Goal: Information Seeking & Learning: Check status

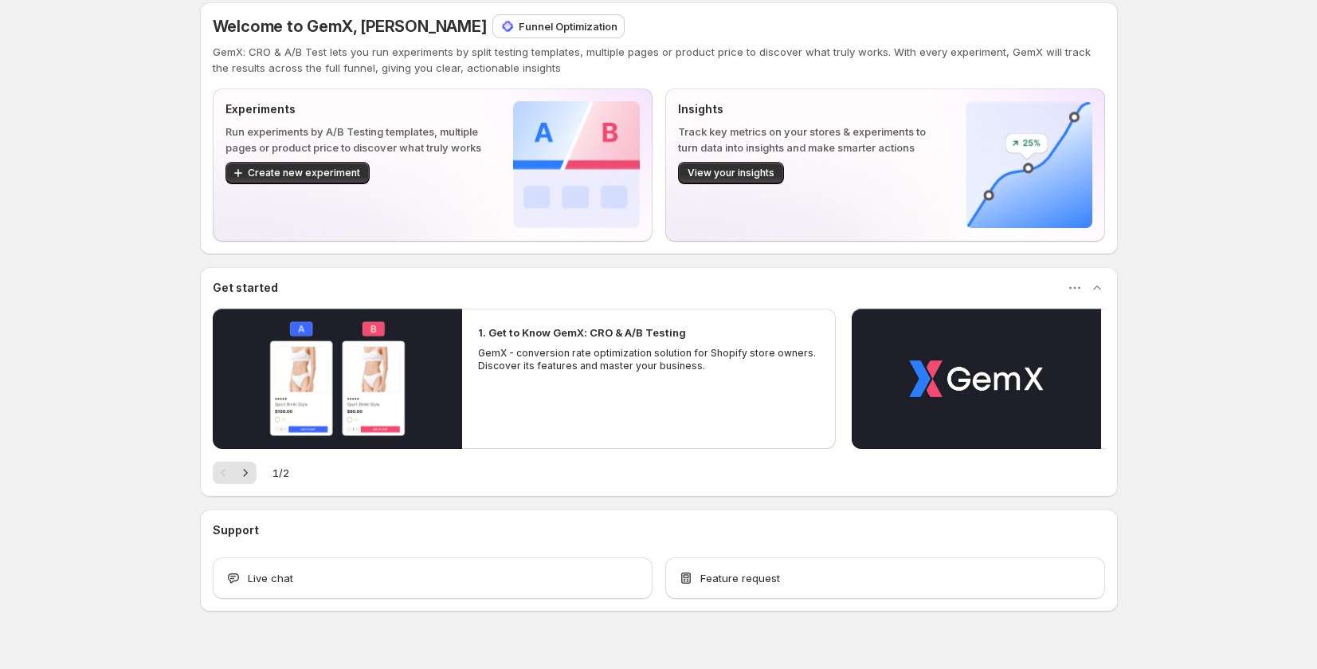
scroll to position [14, 0]
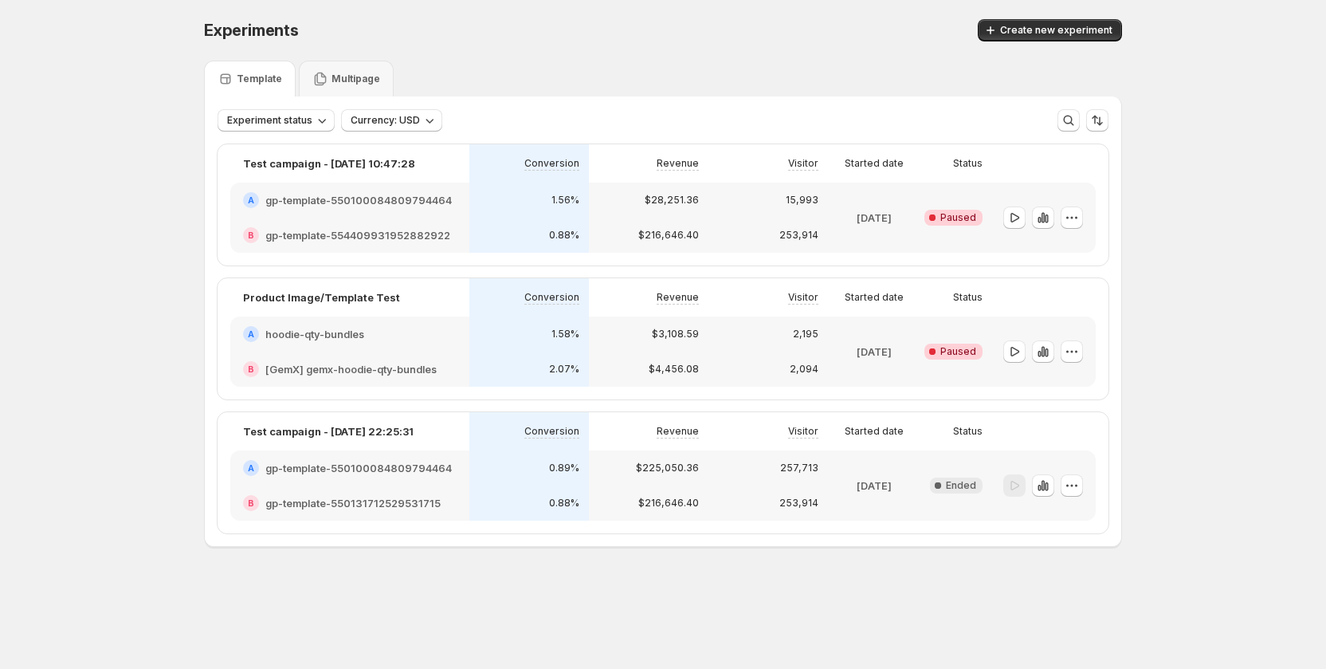
click at [384, 473] on h2 "gp-template-550100084809794464" at bounding box center [358, 468] width 186 height 16
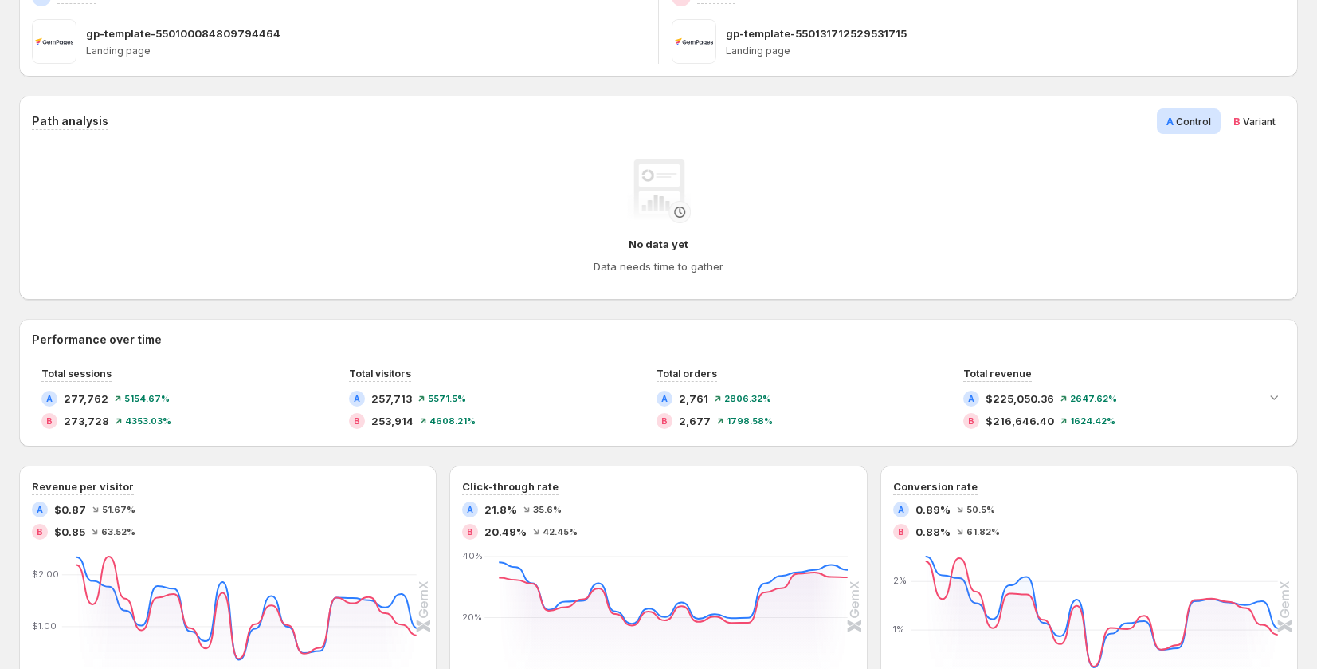
scroll to position [388, 0]
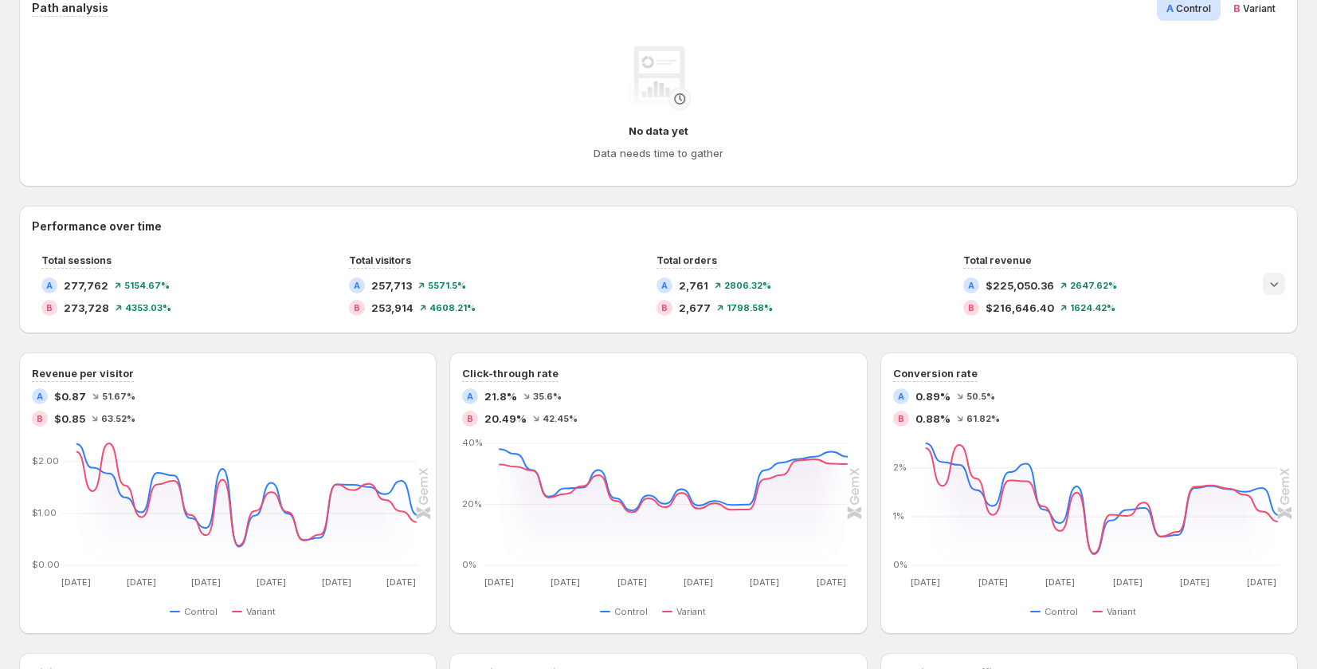
click at [1276, 290] on icon "Expand chart" at bounding box center [1274, 284] width 16 height 16
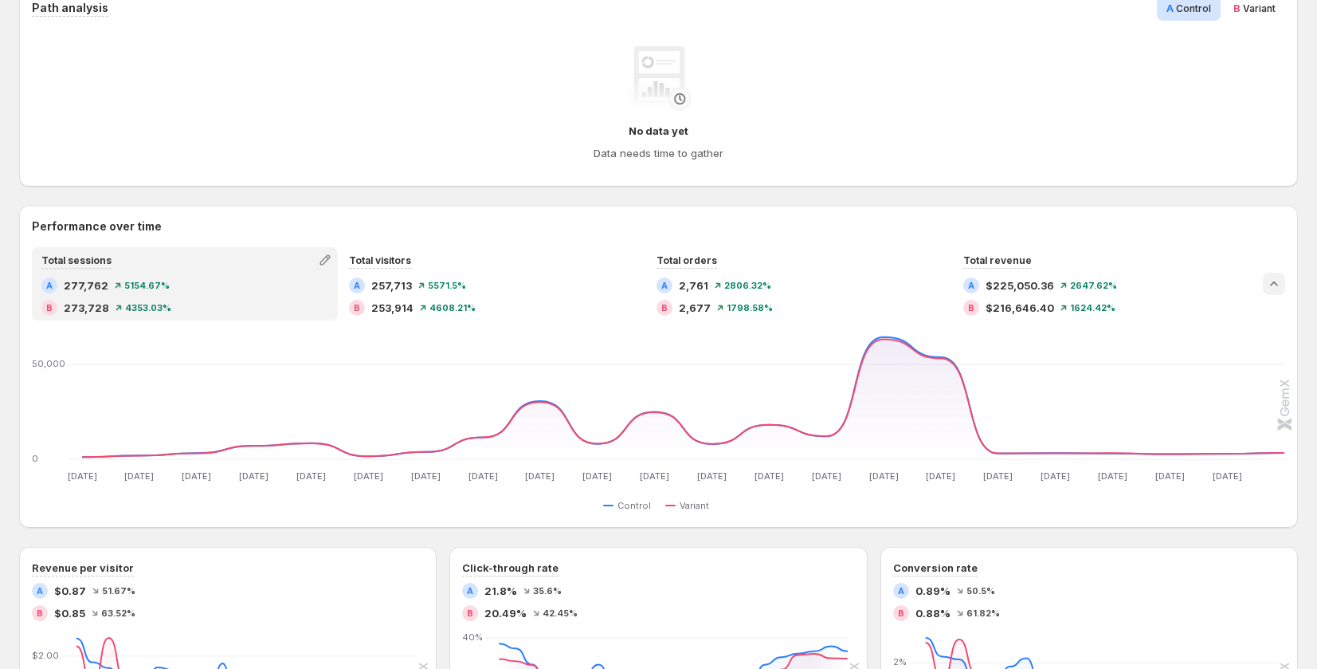
click at [1277, 289] on icon "Collapse chart" at bounding box center [1274, 284] width 16 height 16
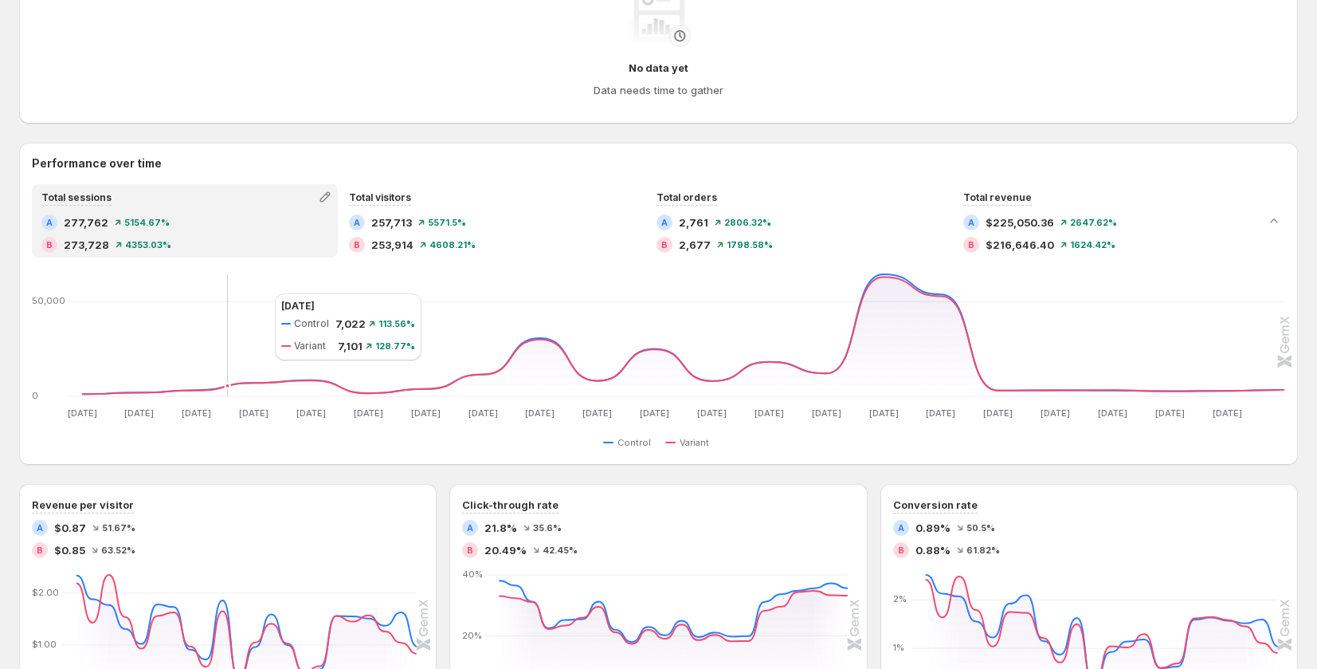
scroll to position [452, 0]
click at [332, 196] on icon "button" at bounding box center [325, 196] width 16 height 16
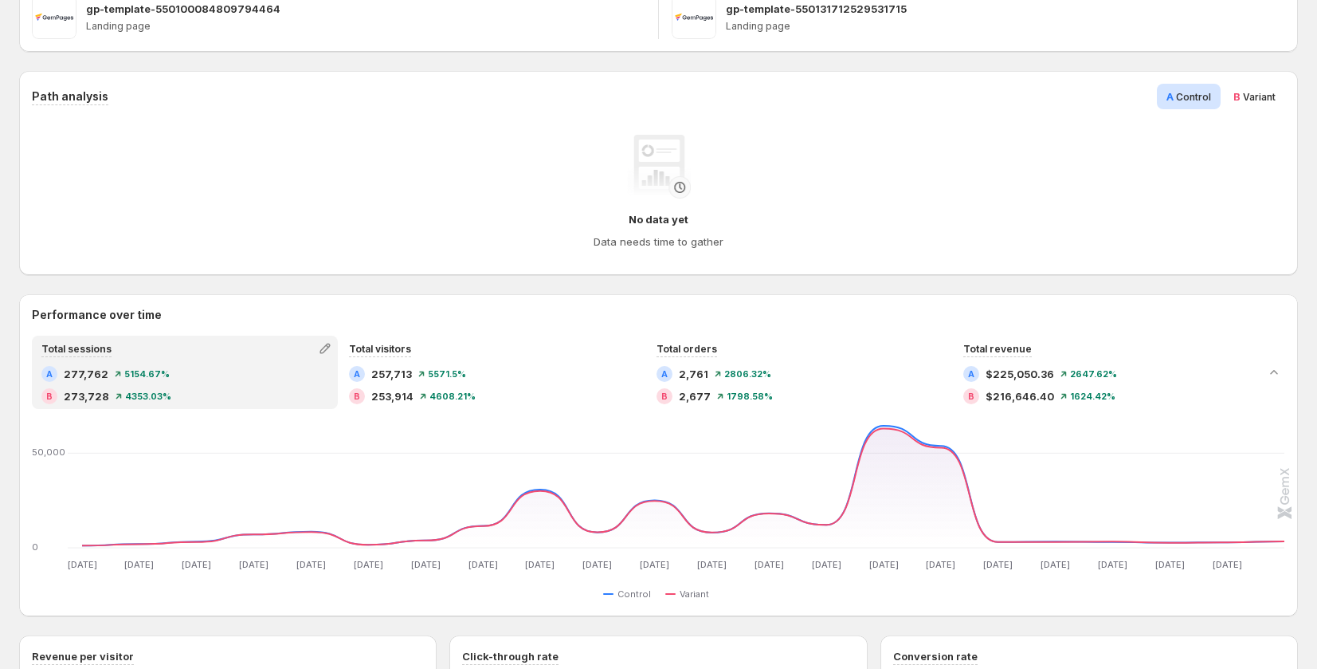
scroll to position [305, 0]
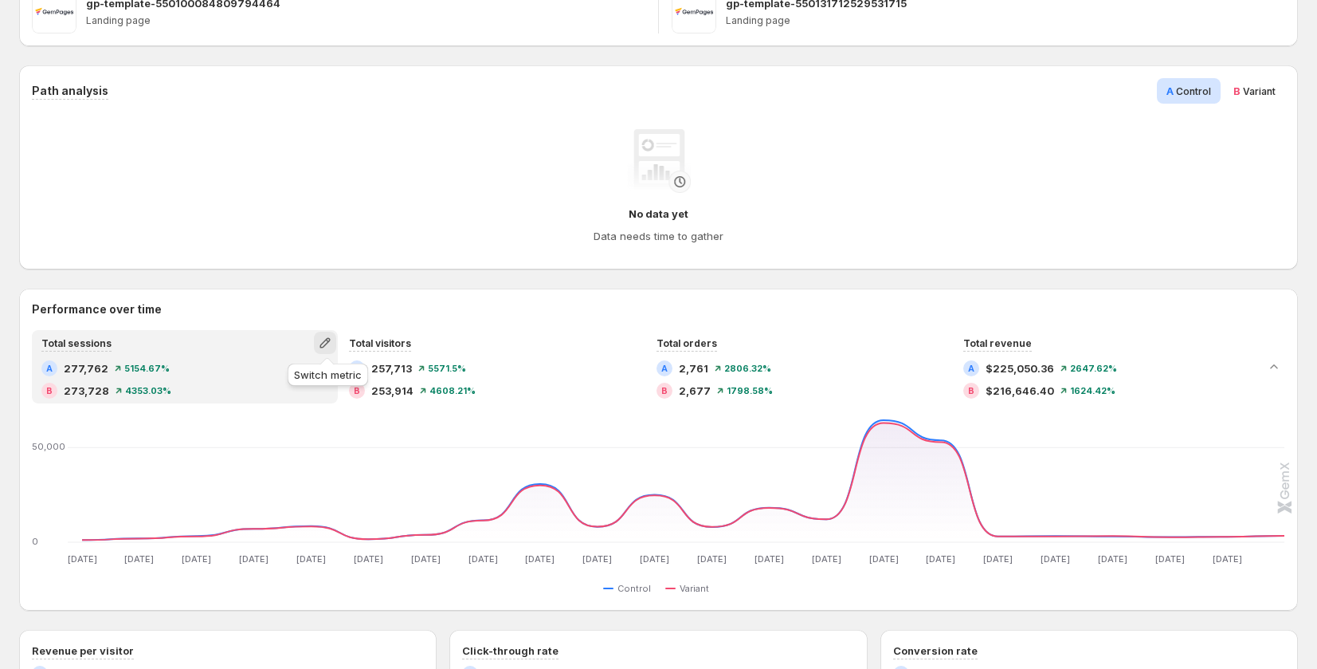
click at [324, 344] on icon "button" at bounding box center [325, 343] width 10 height 10
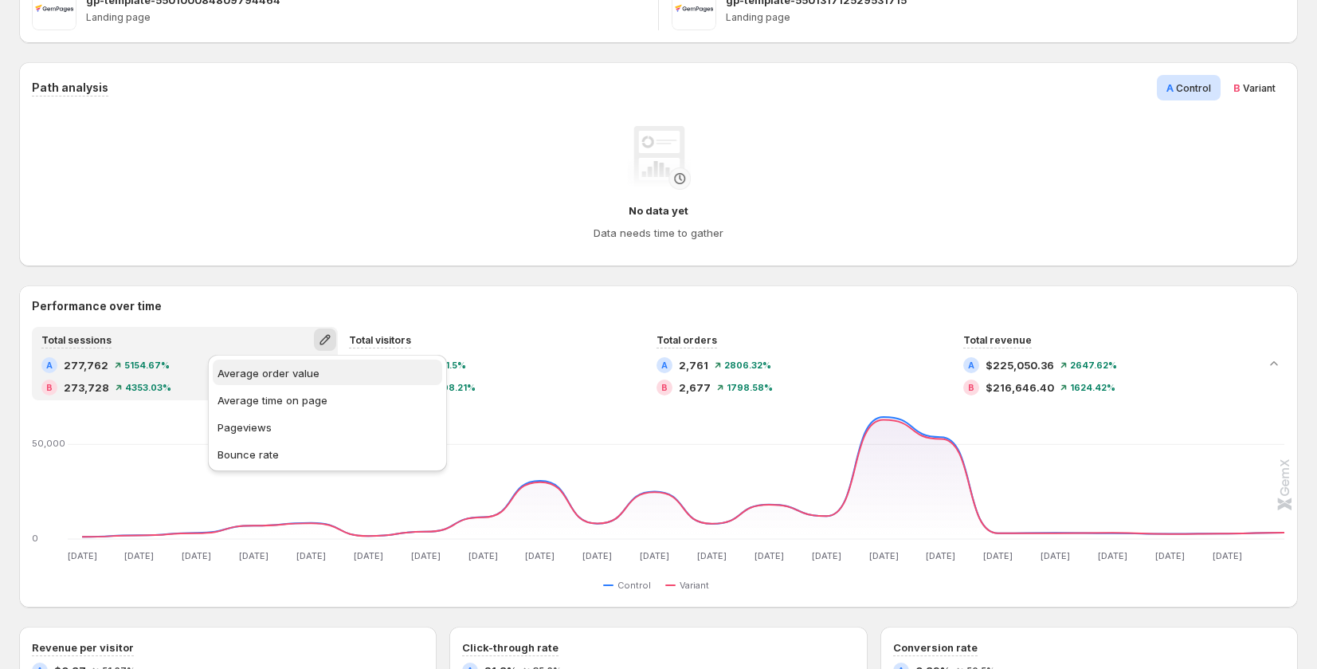
click at [270, 363] on button "Average order value" at bounding box center [328, 372] width 230 height 26
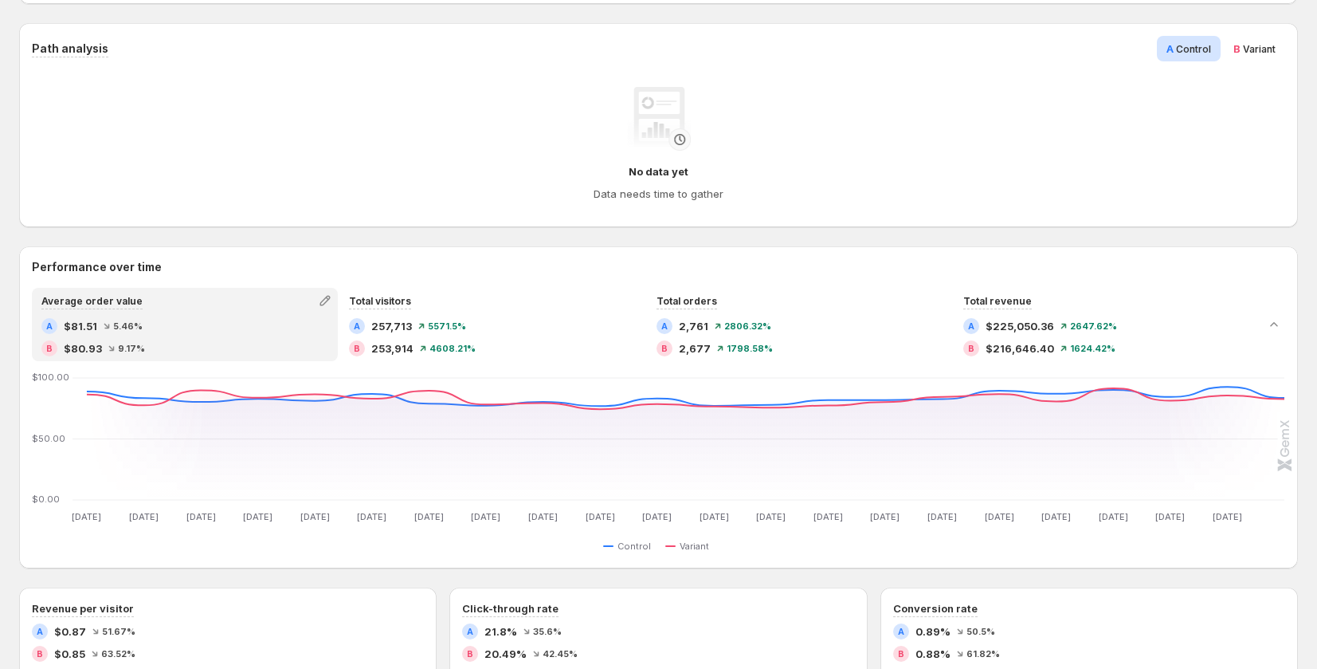
scroll to position [420, 0]
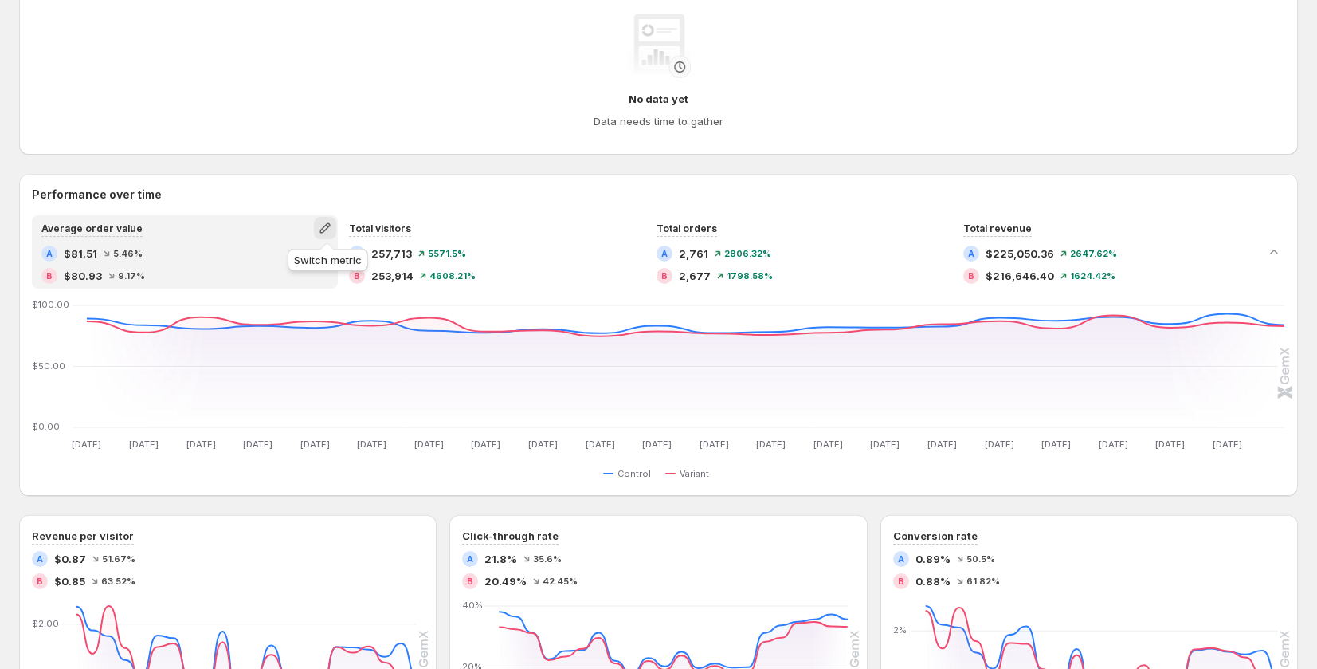
click at [328, 230] on icon "button" at bounding box center [325, 228] width 16 height 16
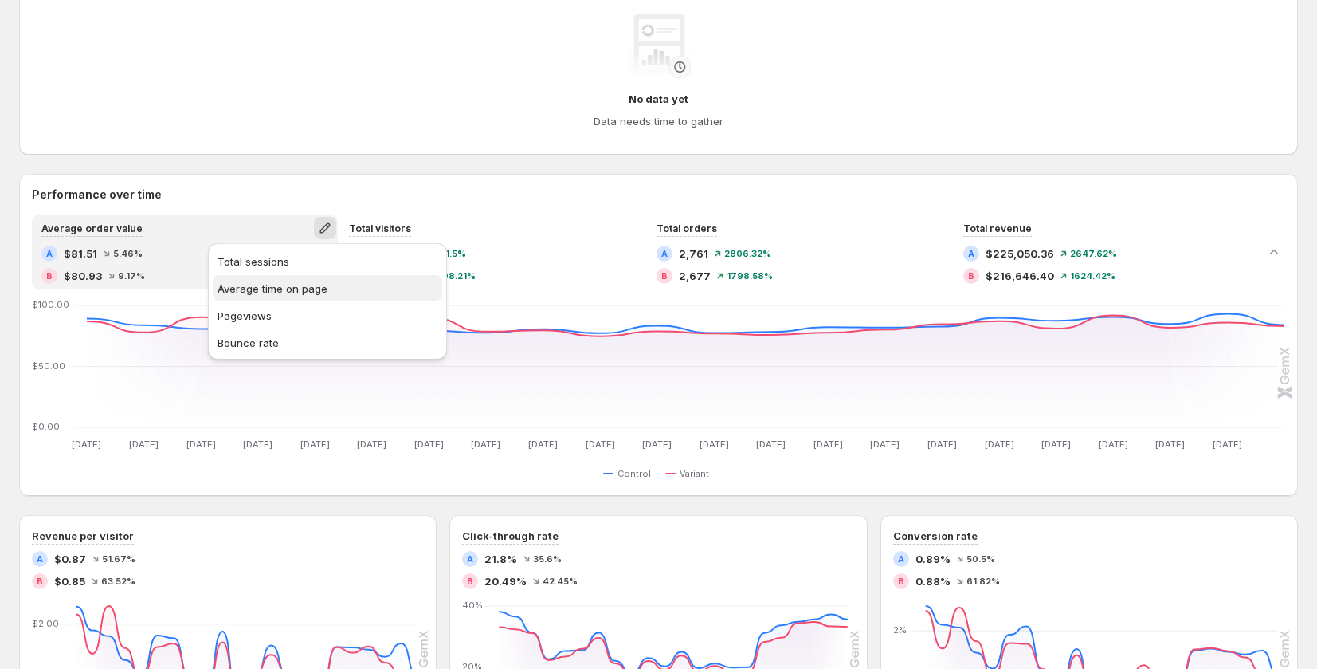
click at [316, 288] on span "Average time on page" at bounding box center [273, 288] width 110 height 13
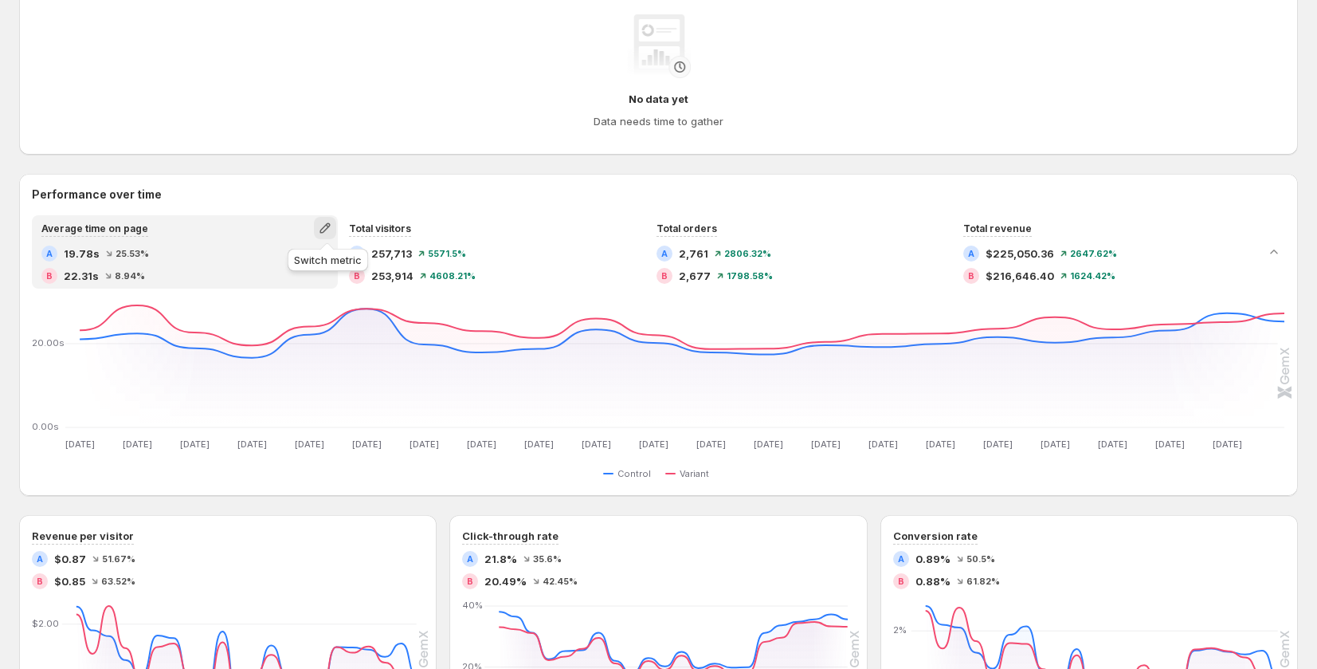
click at [333, 233] on icon "button" at bounding box center [325, 228] width 16 height 16
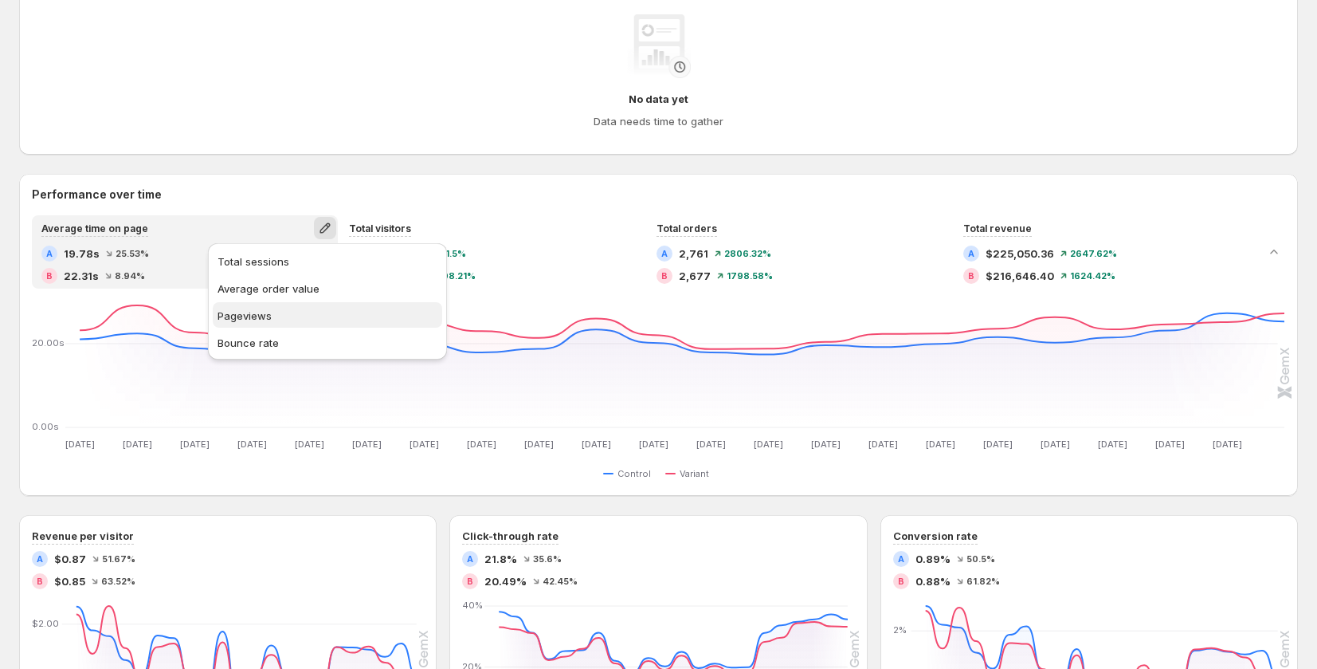
click at [335, 314] on span "Pageviews" at bounding box center [328, 316] width 220 height 16
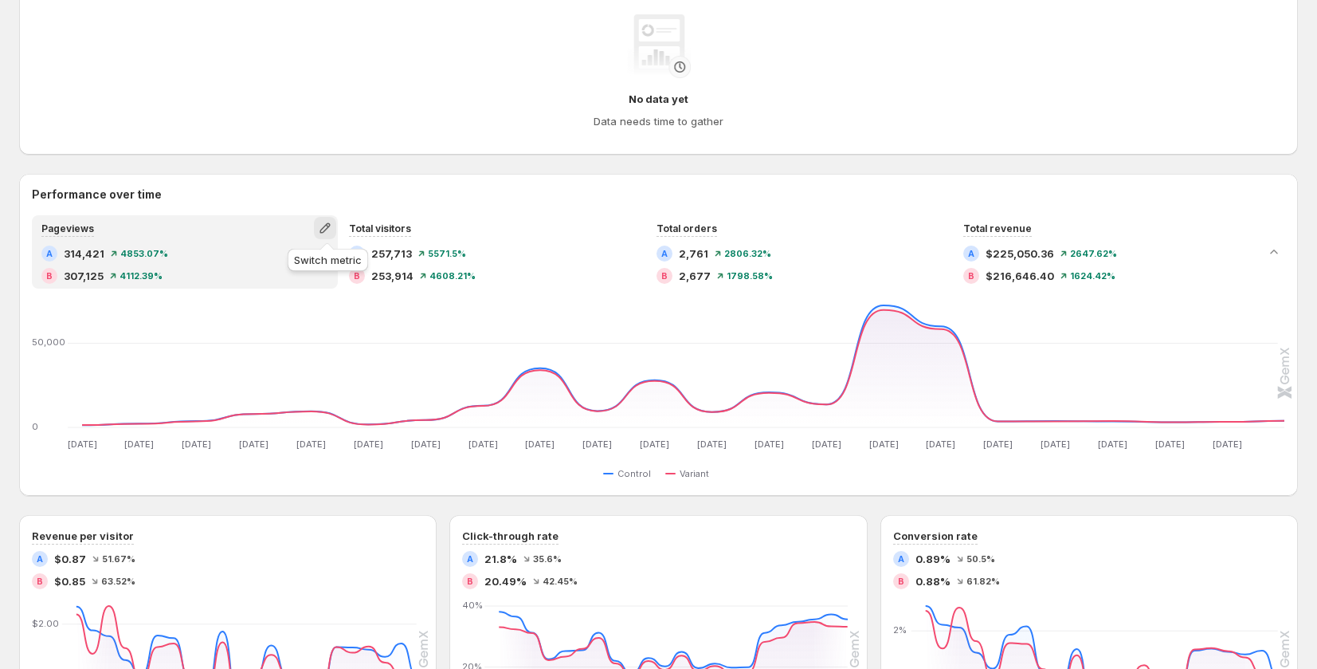
click at [320, 231] on icon "button" at bounding box center [325, 228] width 16 height 16
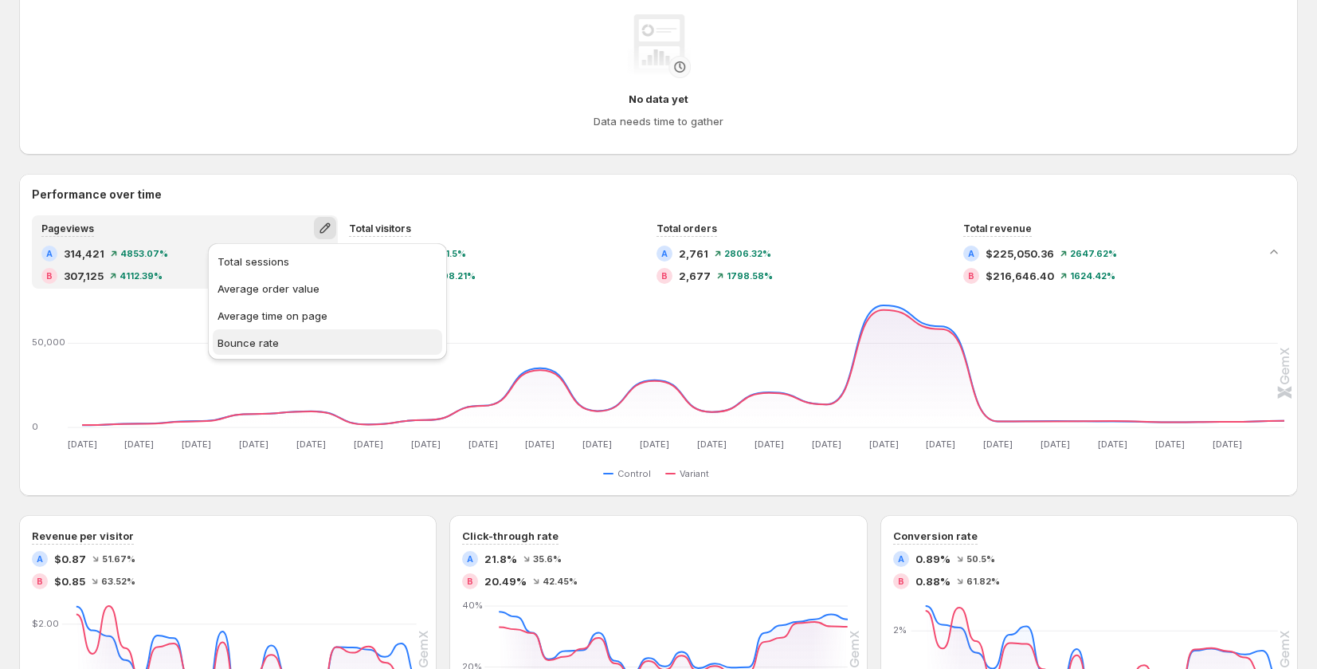
click at [261, 342] on span "Bounce rate" at bounding box center [248, 342] width 61 height 13
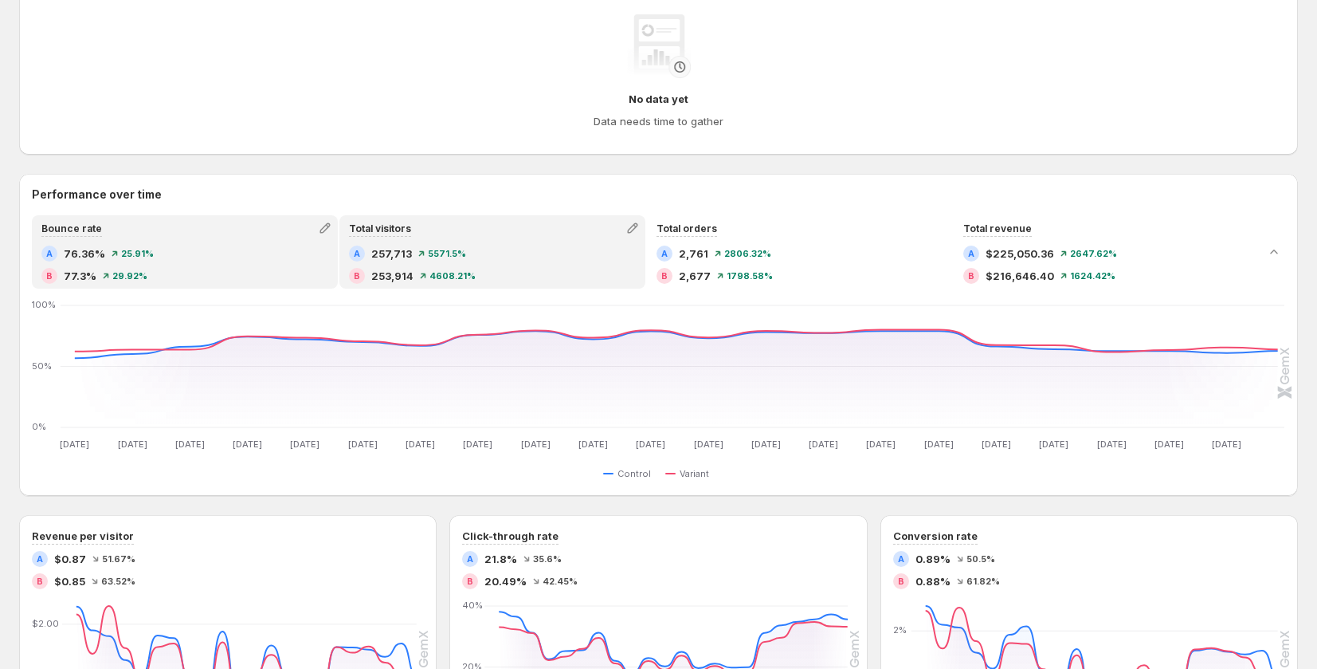
click at [463, 266] on div "A 257,713 5571.5% B 253,914 4608.21%" at bounding box center [492, 264] width 287 height 38
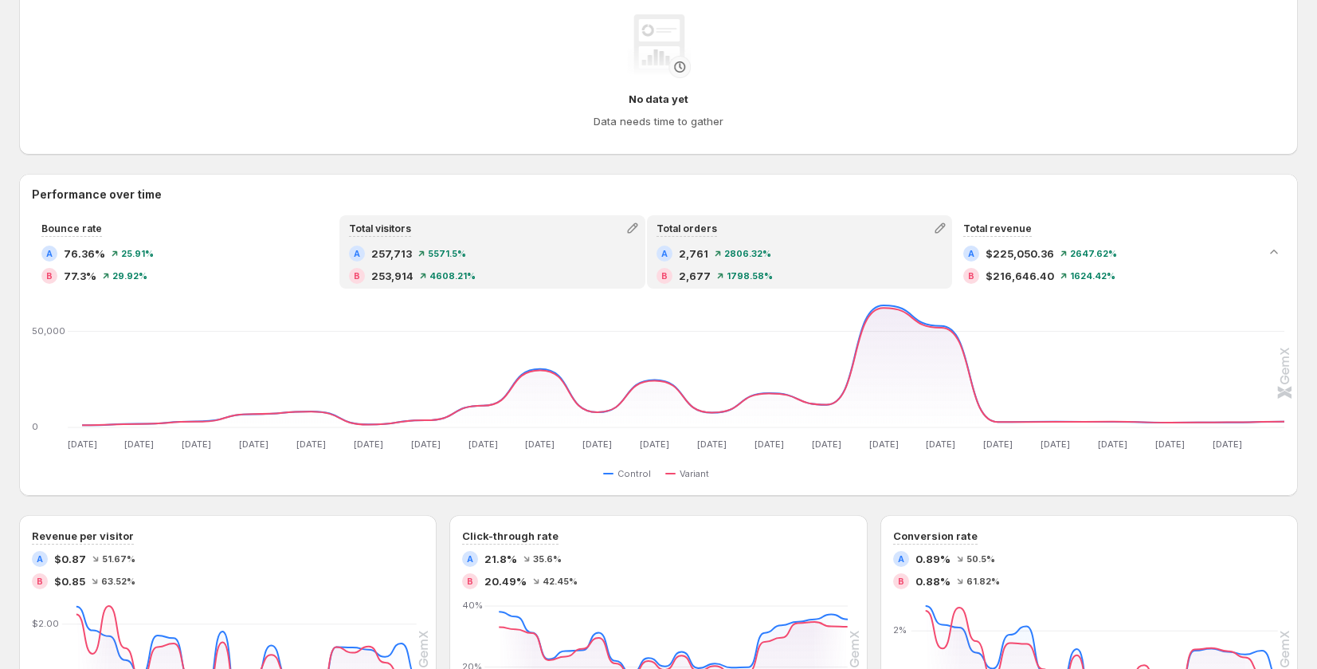
click at [746, 257] on span "2806.32%" at bounding box center [747, 254] width 47 height 10
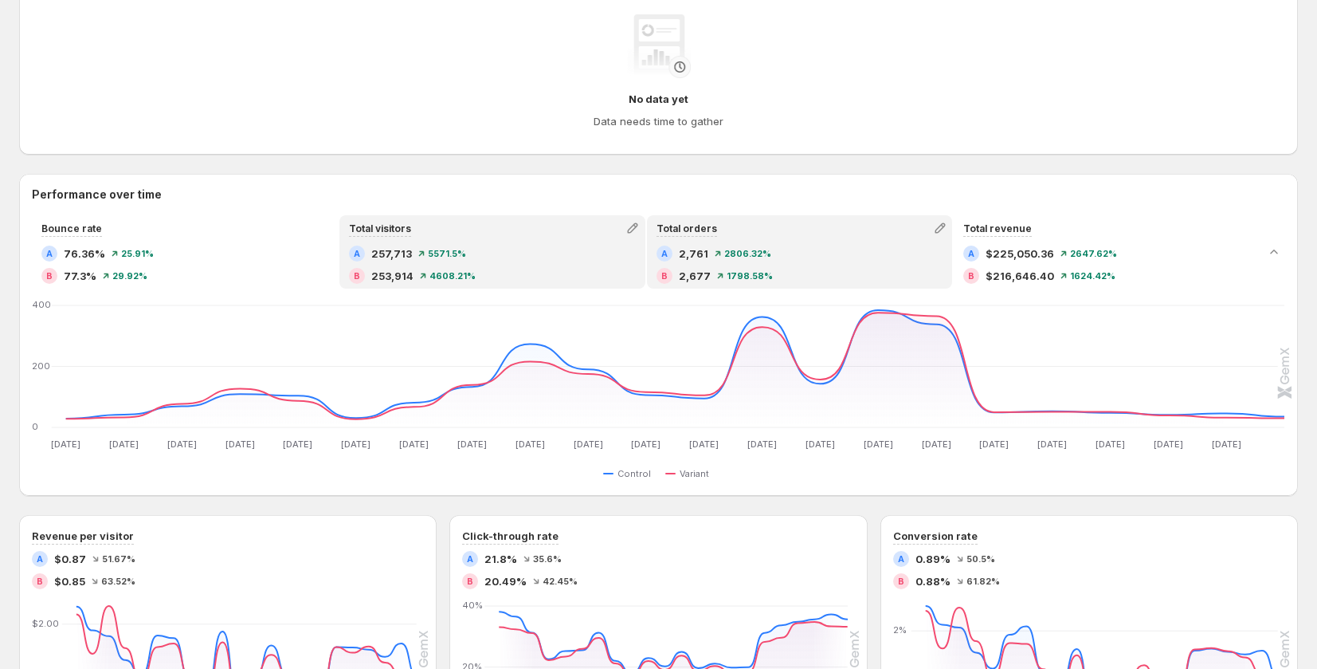
click at [453, 282] on div "B 253,914 4608.21%" at bounding box center [492, 276] width 287 height 16
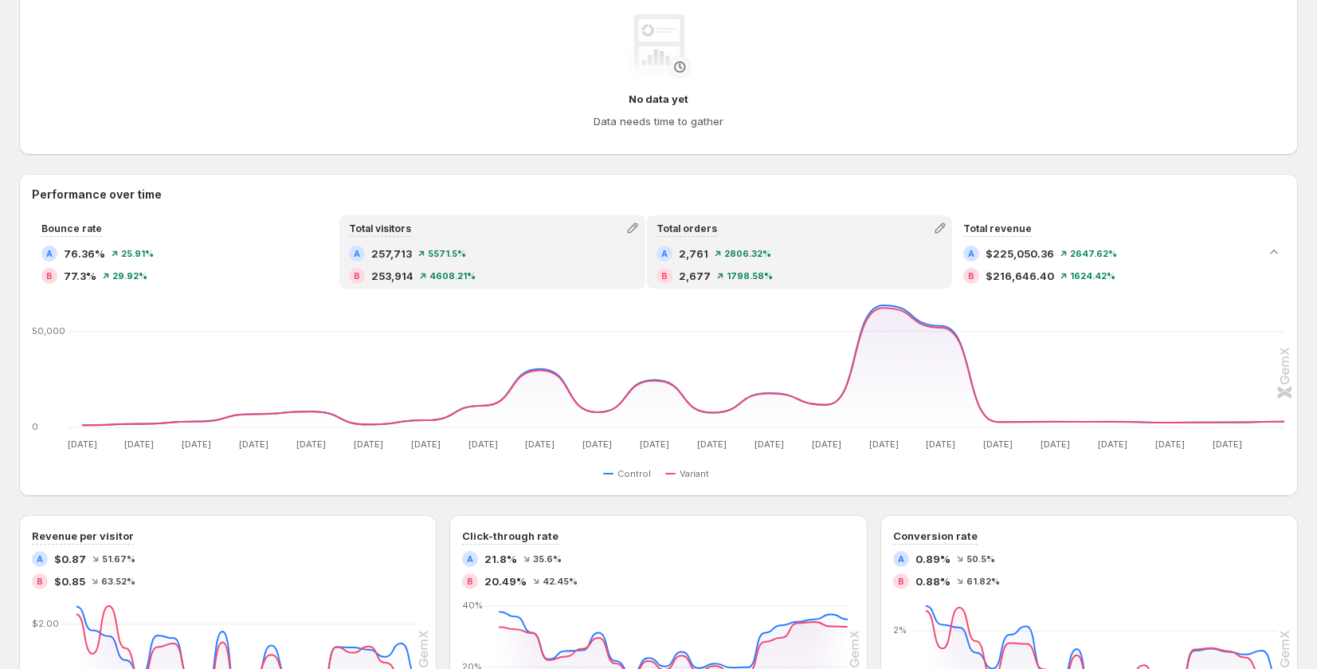
click at [781, 278] on div "B 2,677 1798.58%" at bounding box center [800, 276] width 287 height 16
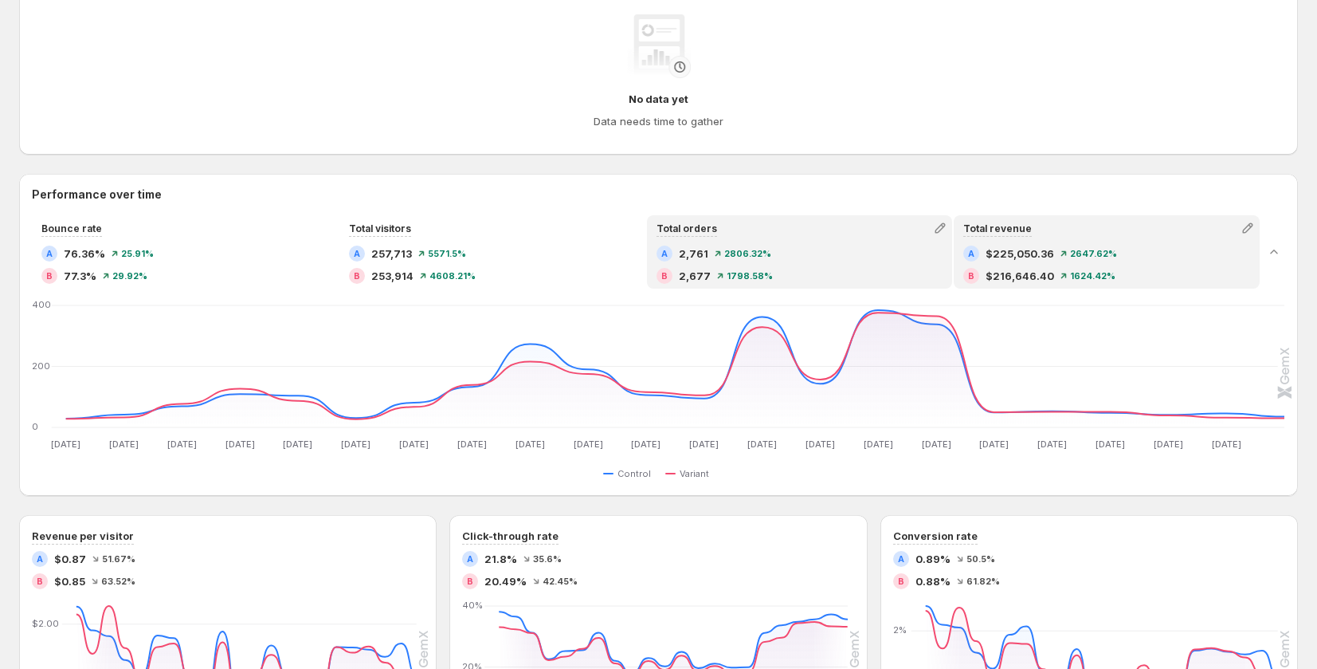
click at [1129, 241] on div "Total revenue A $225,050.36 2647.62% B $216,646.40 1624.42%" at bounding box center [1106, 252] width 303 height 70
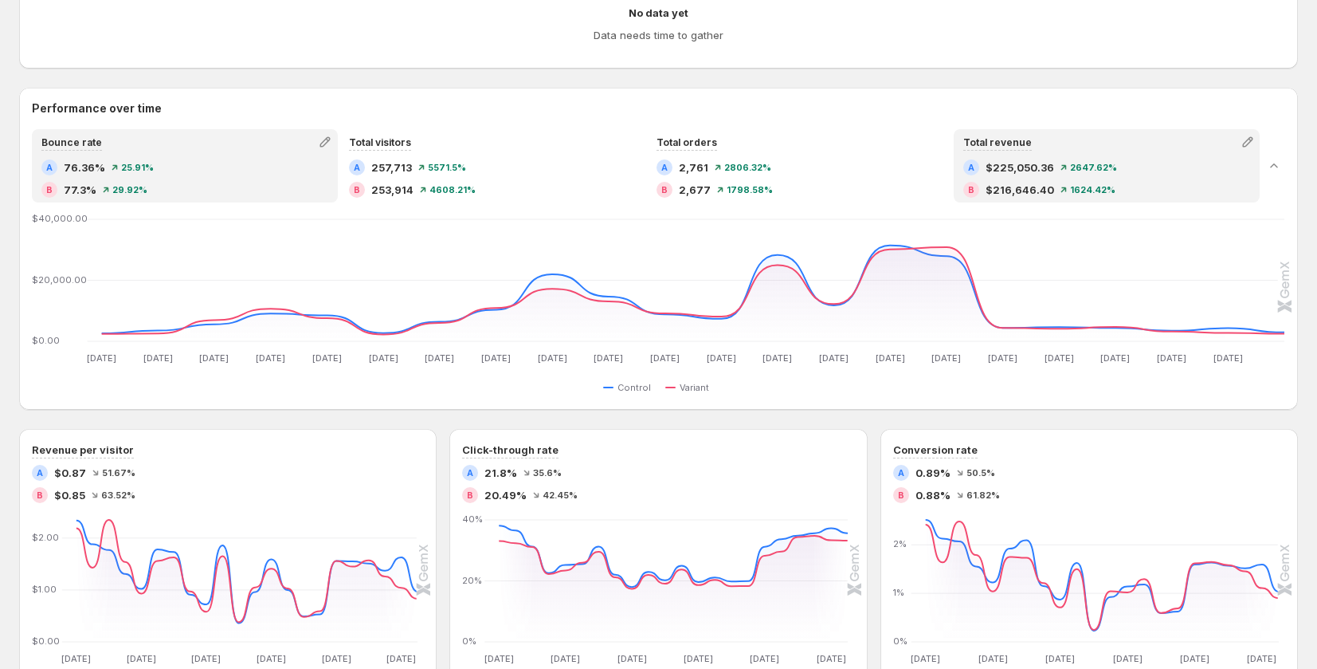
scroll to position [330, 0]
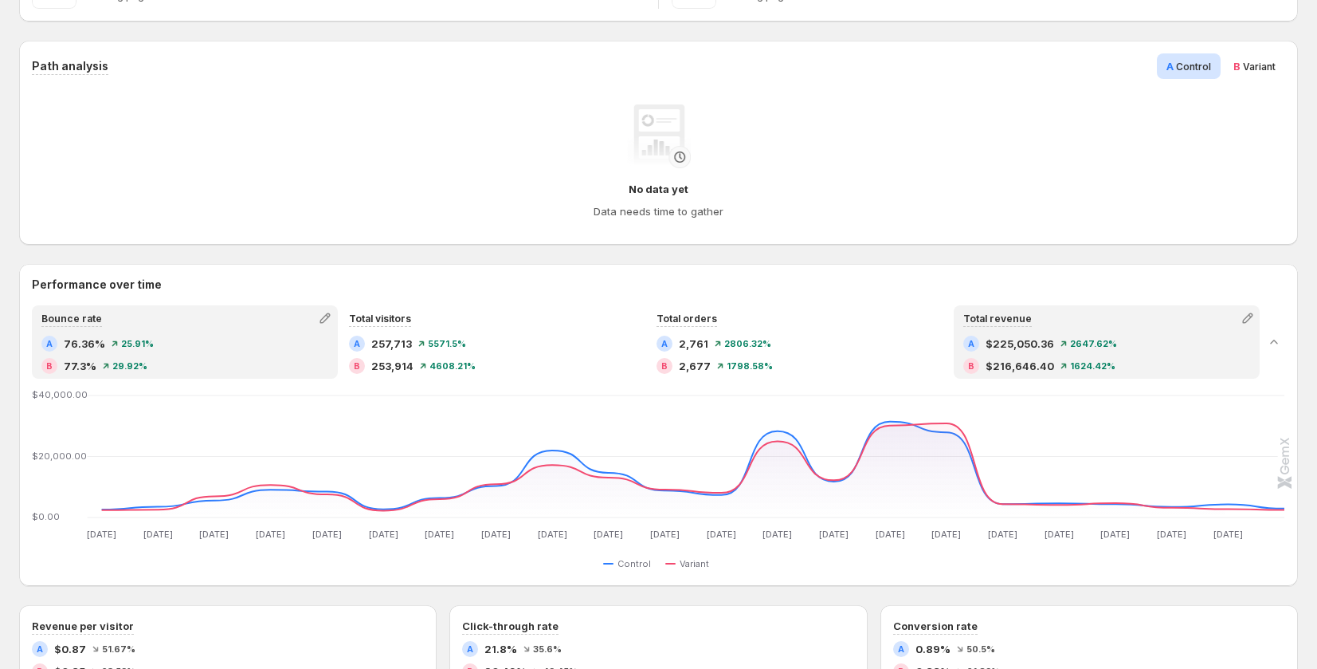
click at [160, 358] on div "B 77.3% 29.92%" at bounding box center [184, 366] width 287 height 16
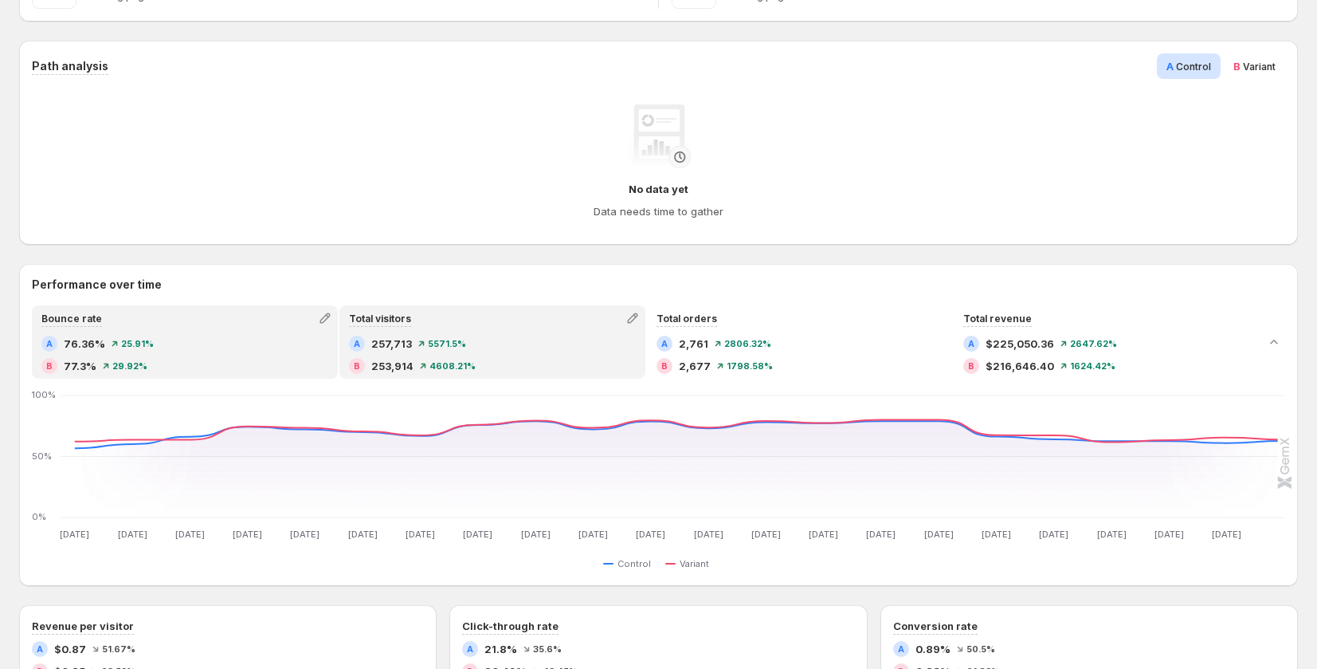
click at [407, 347] on span "257,713" at bounding box center [391, 344] width 41 height 16
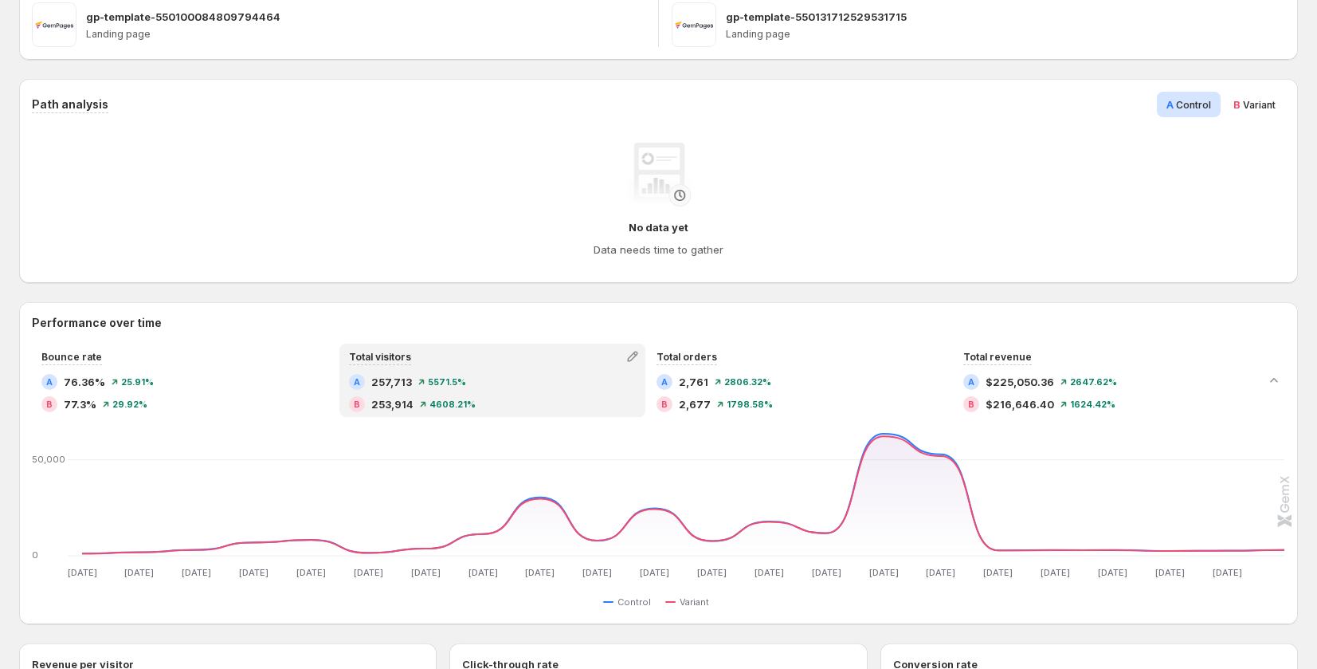
scroll to position [295, 0]
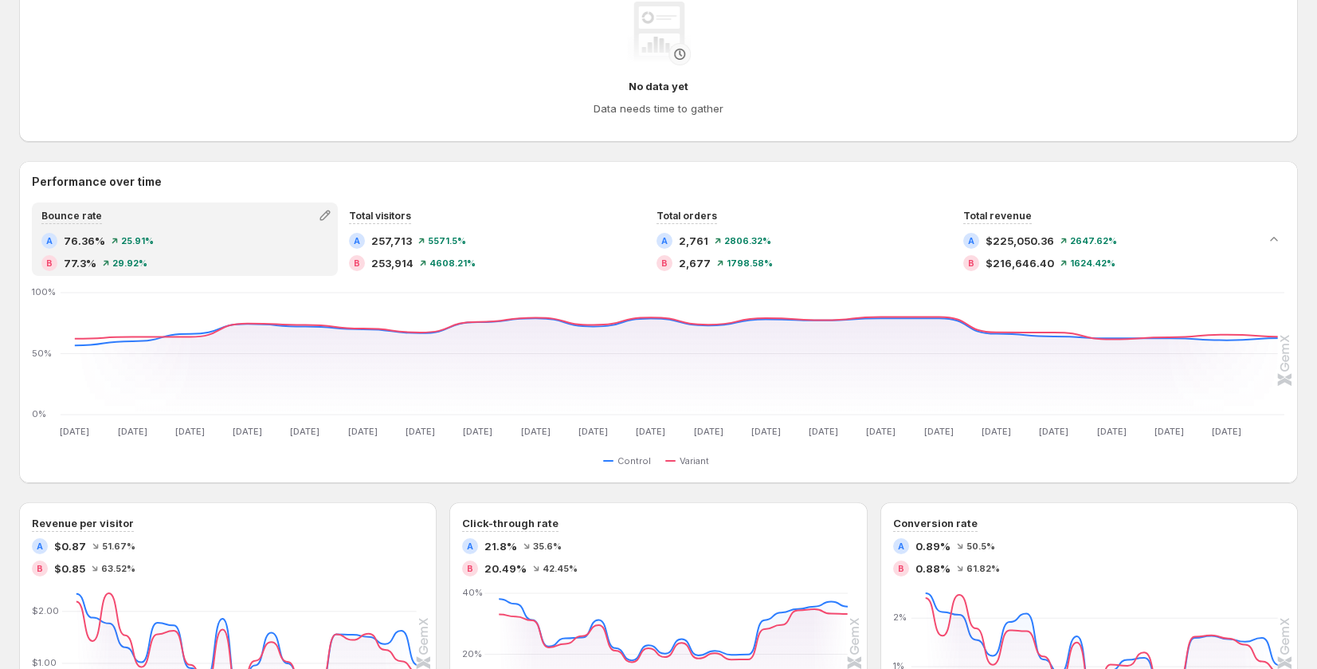
scroll to position [359, 0]
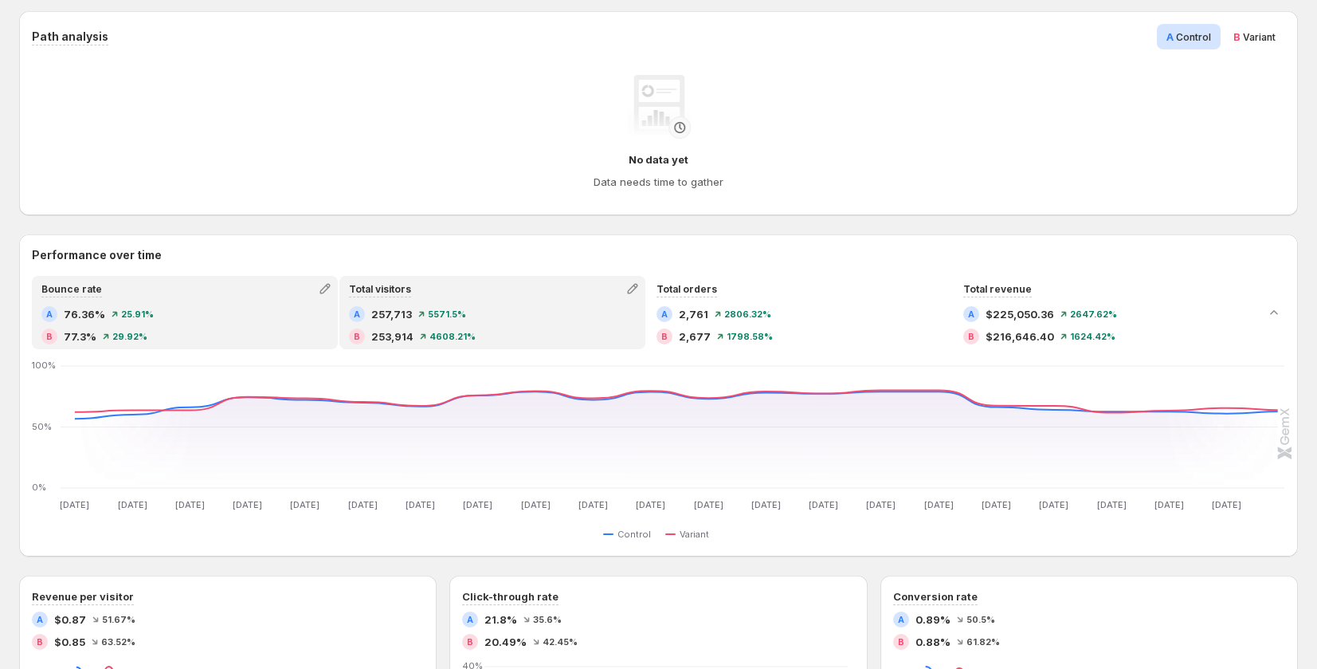
click at [449, 299] on div "Total visitors" at bounding box center [492, 288] width 303 height 22
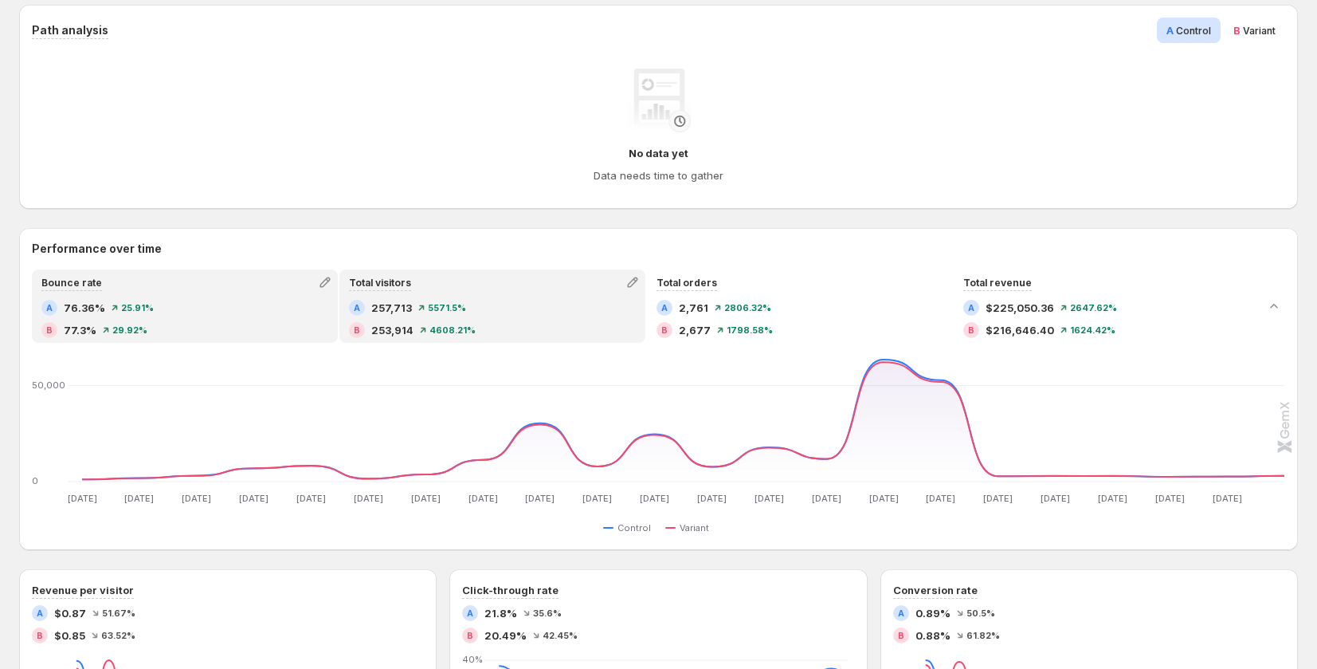
scroll to position [405, 0]
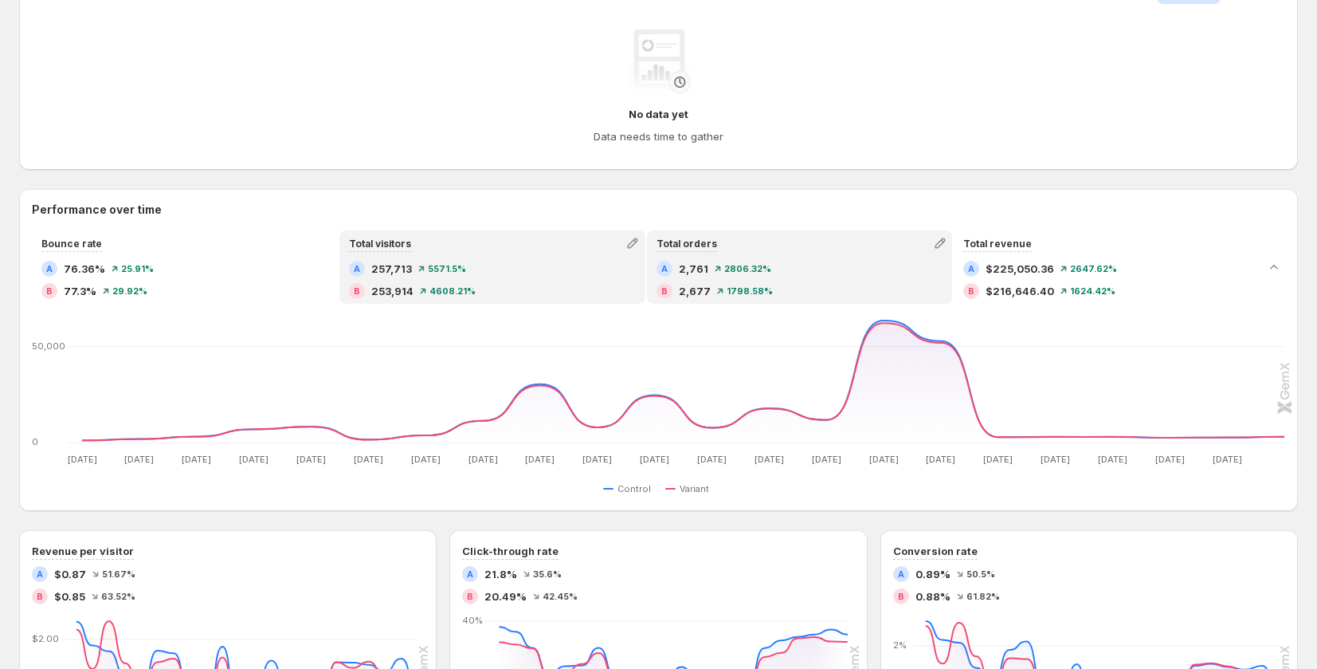
click at [740, 261] on div "A 2,761 2806.32%" at bounding box center [800, 269] width 287 height 16
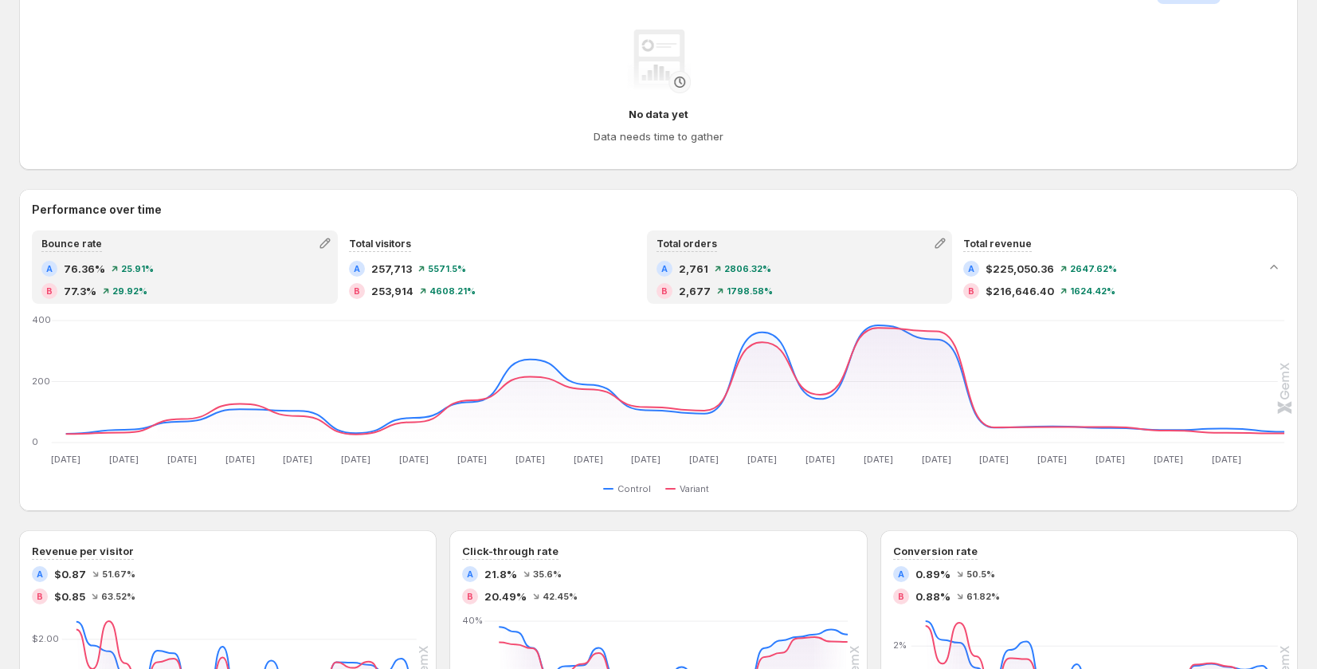
click at [239, 272] on div "A 76.36% 25.91%" at bounding box center [184, 269] width 287 height 16
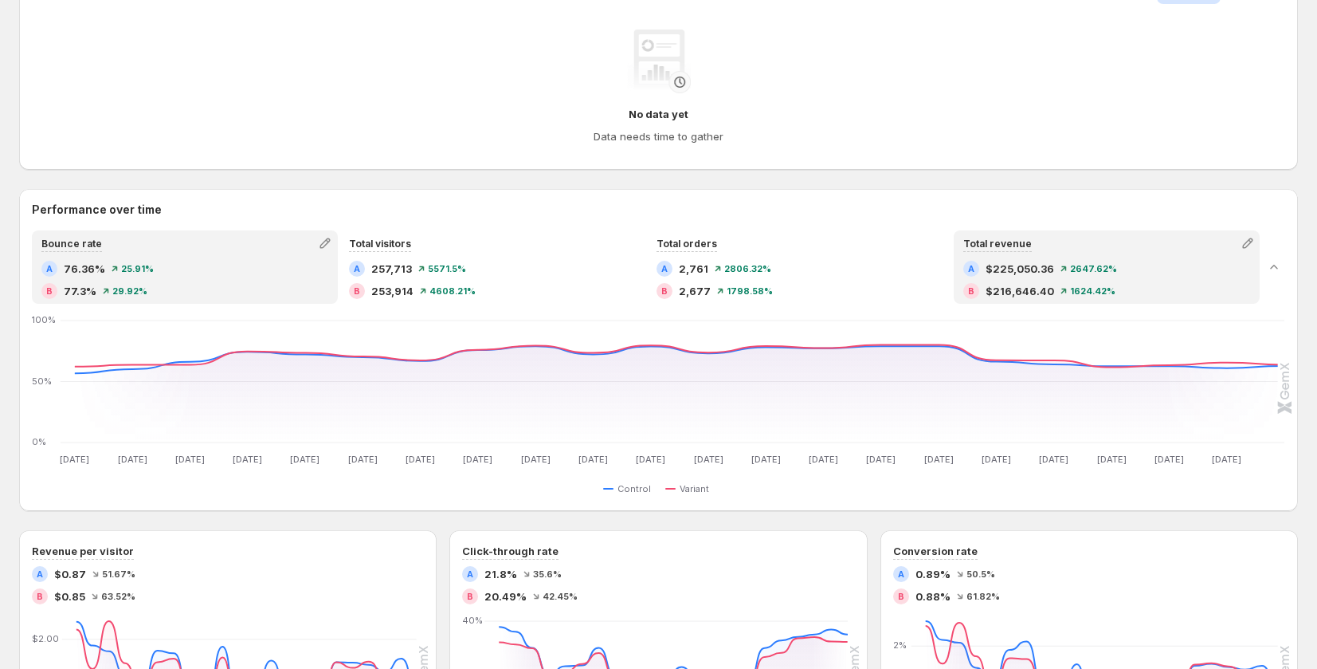
click at [1067, 269] on icon at bounding box center [1064, 268] width 6 height 6
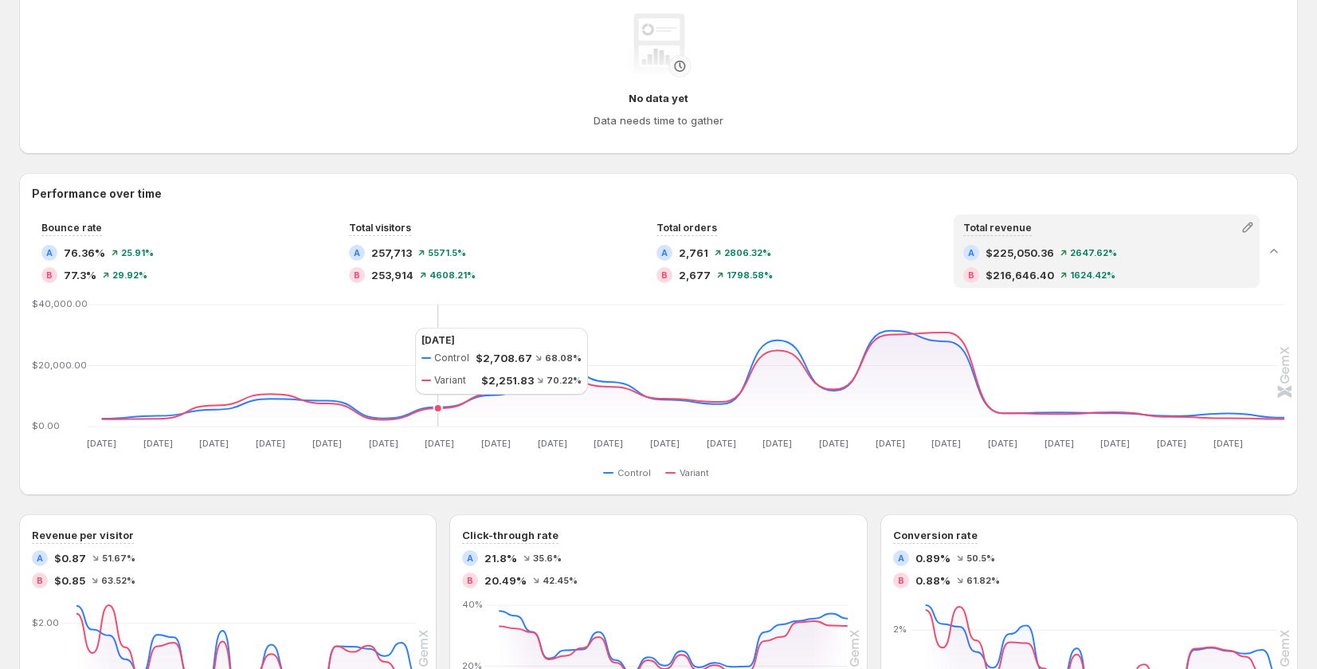
scroll to position [422, 0]
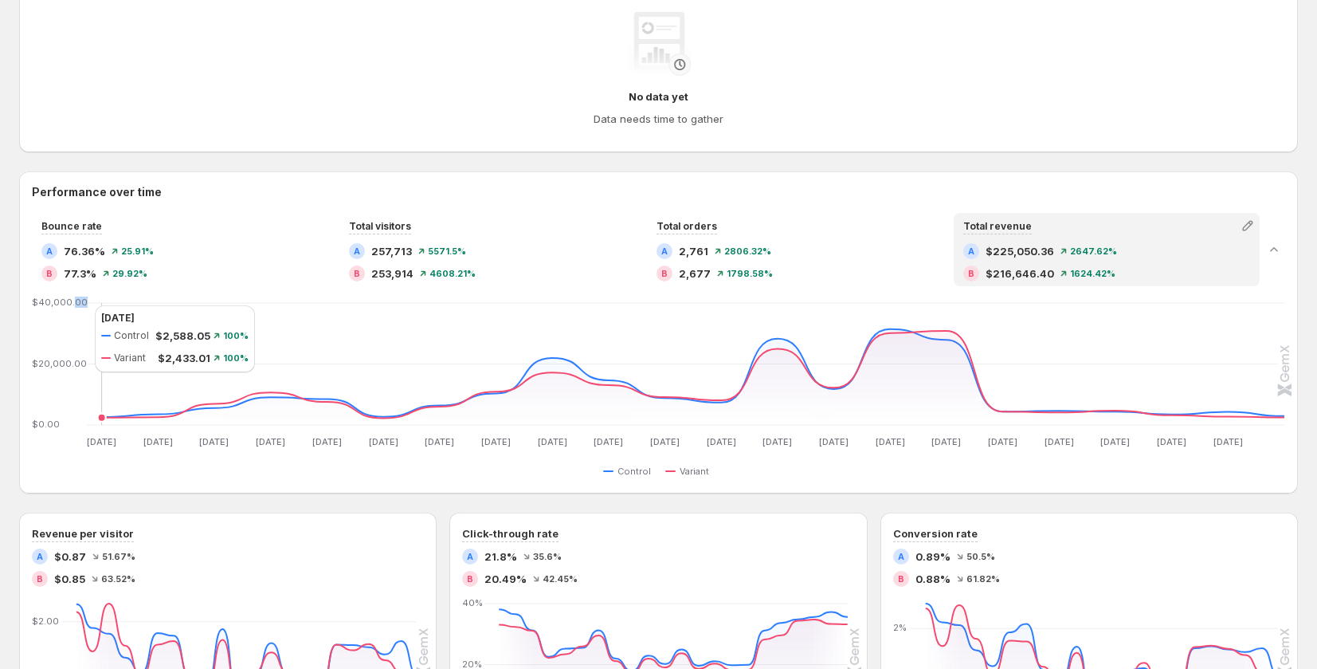
drag, startPoint x: 70, startPoint y: 303, endPoint x: 79, endPoint y: 305, distance: 9.1
click at [79, 305] on text "$40,000.00" at bounding box center [60, 301] width 56 height 11
click at [733, 246] on span "2806.32%" at bounding box center [747, 251] width 47 height 10
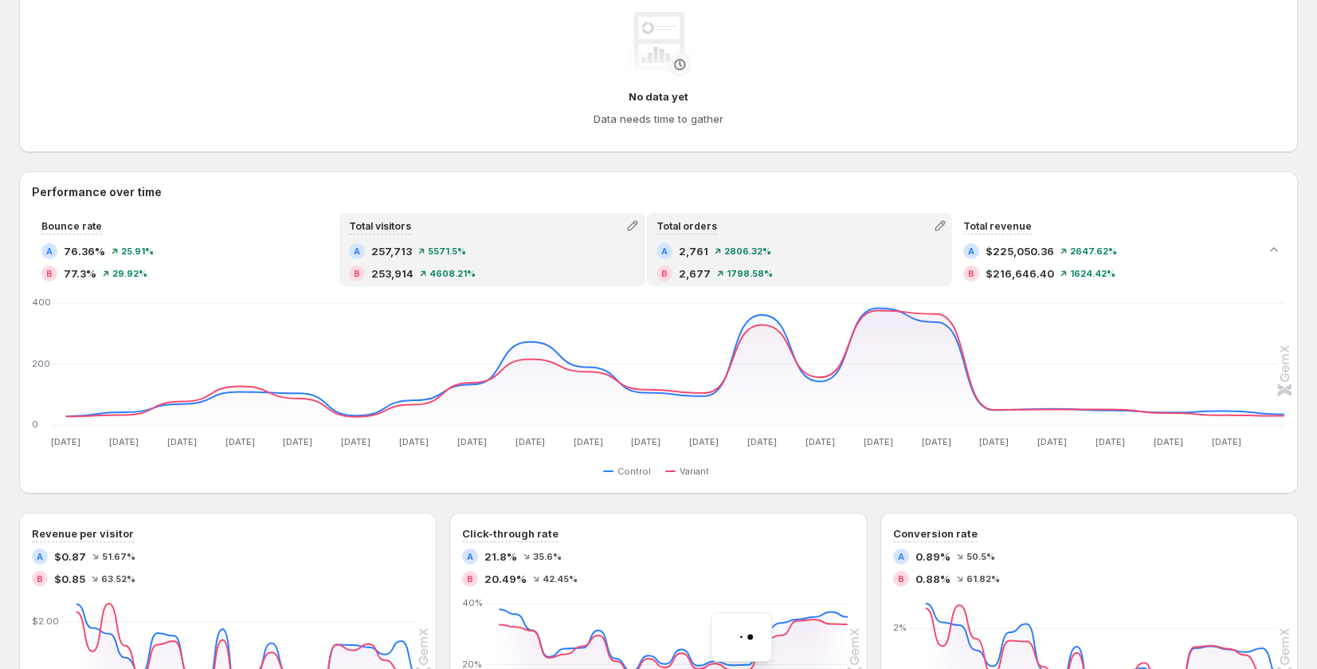
click at [508, 265] on div "B 253,914 4608.21%" at bounding box center [492, 273] width 287 height 16
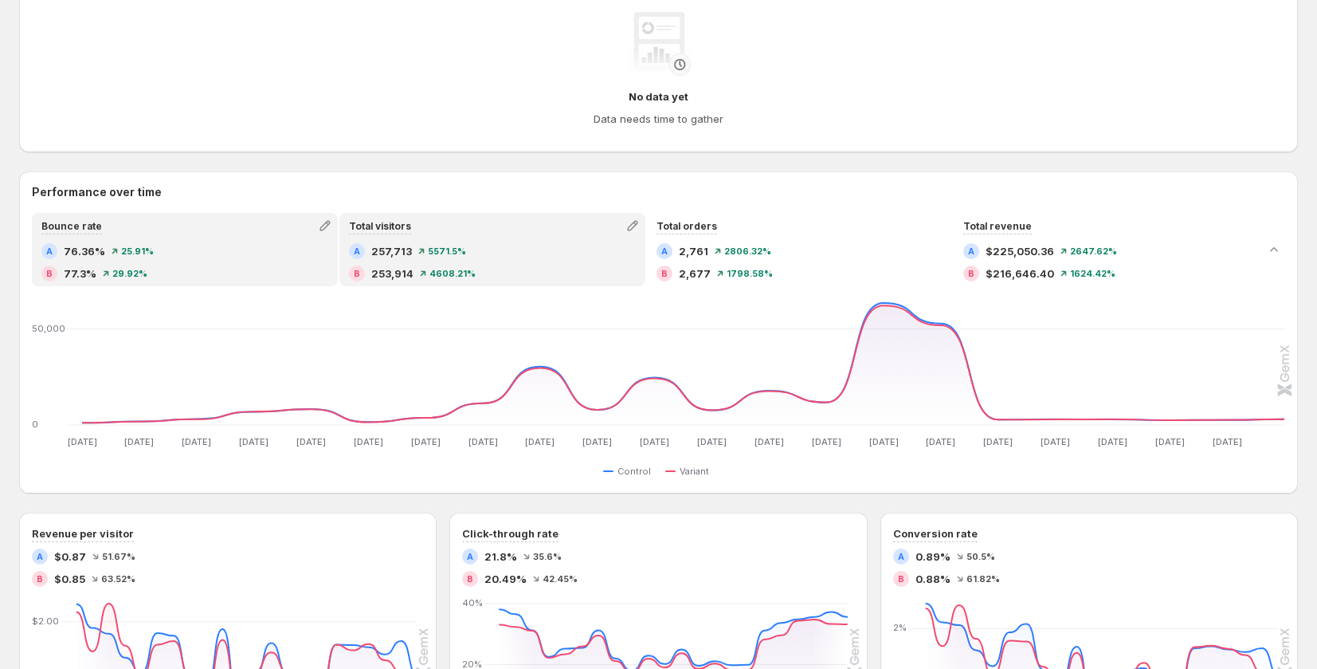
click at [234, 265] on div "B 77.3% 29.92%" at bounding box center [184, 273] width 287 height 16
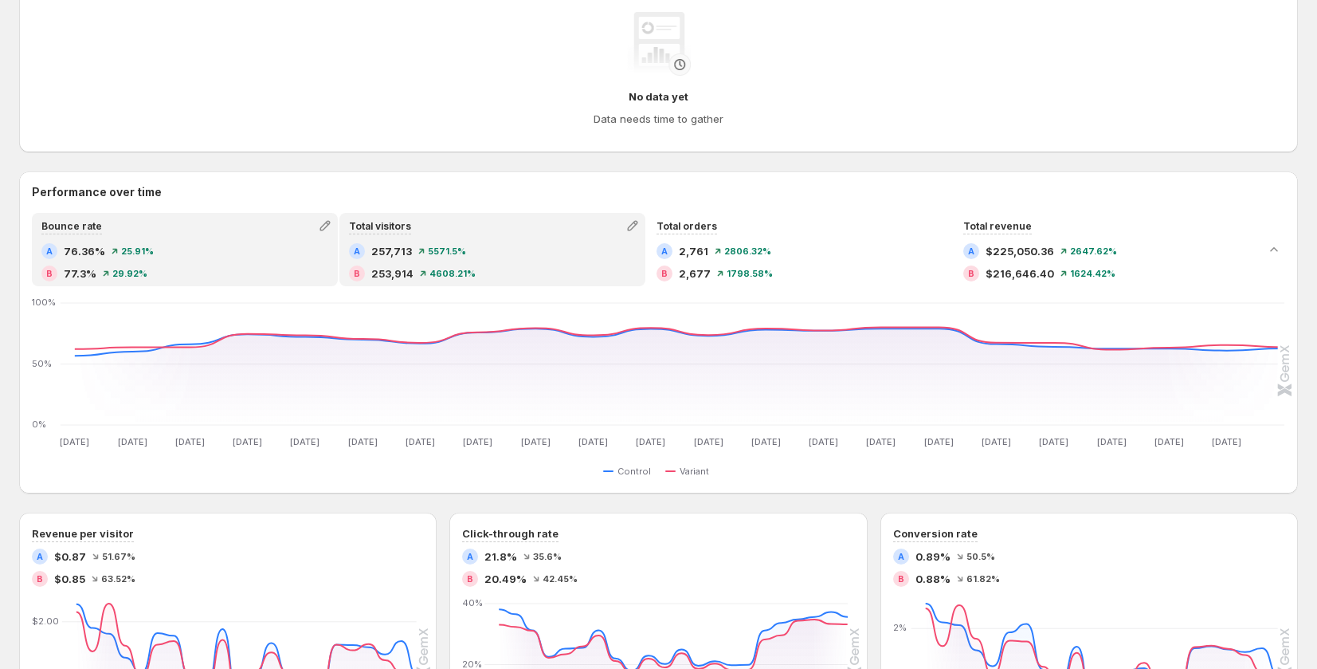
click at [486, 265] on div "B 253,914 4608.21%" at bounding box center [492, 273] width 287 height 16
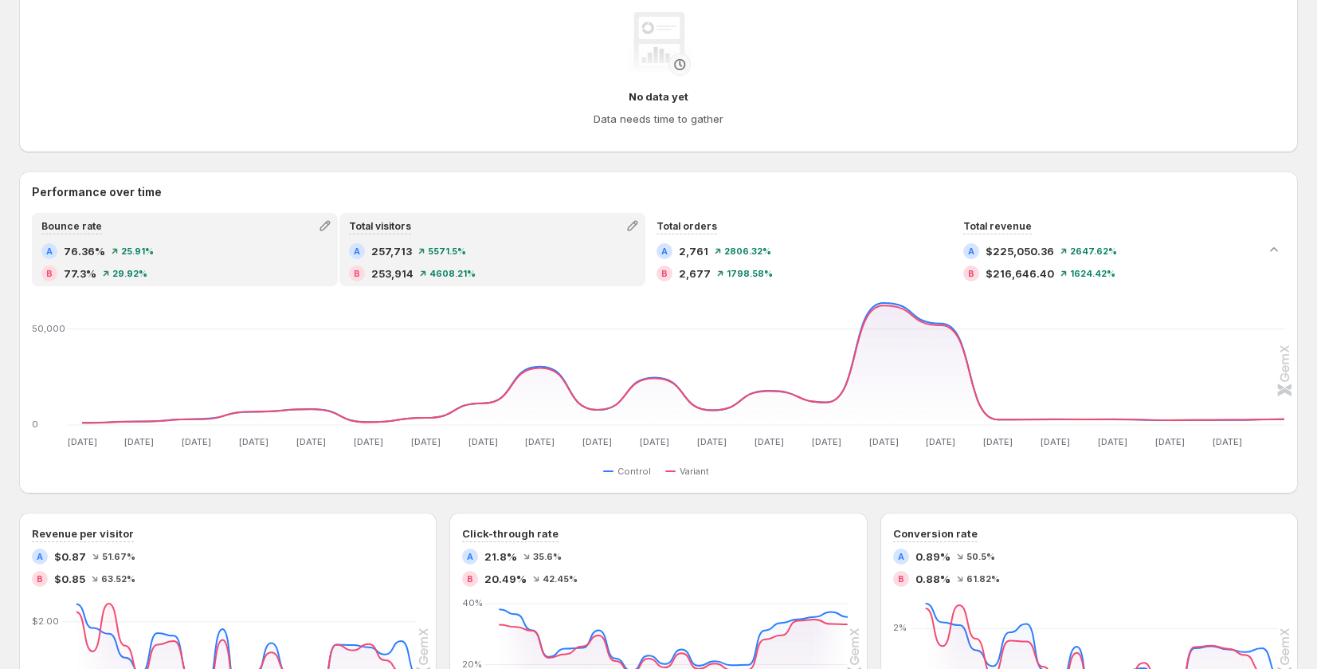
drag, startPoint x: 228, startPoint y: 265, endPoint x: 273, endPoint y: 267, distance: 44.7
click at [228, 266] on div "B 77.3% 29.92%" at bounding box center [184, 273] width 287 height 16
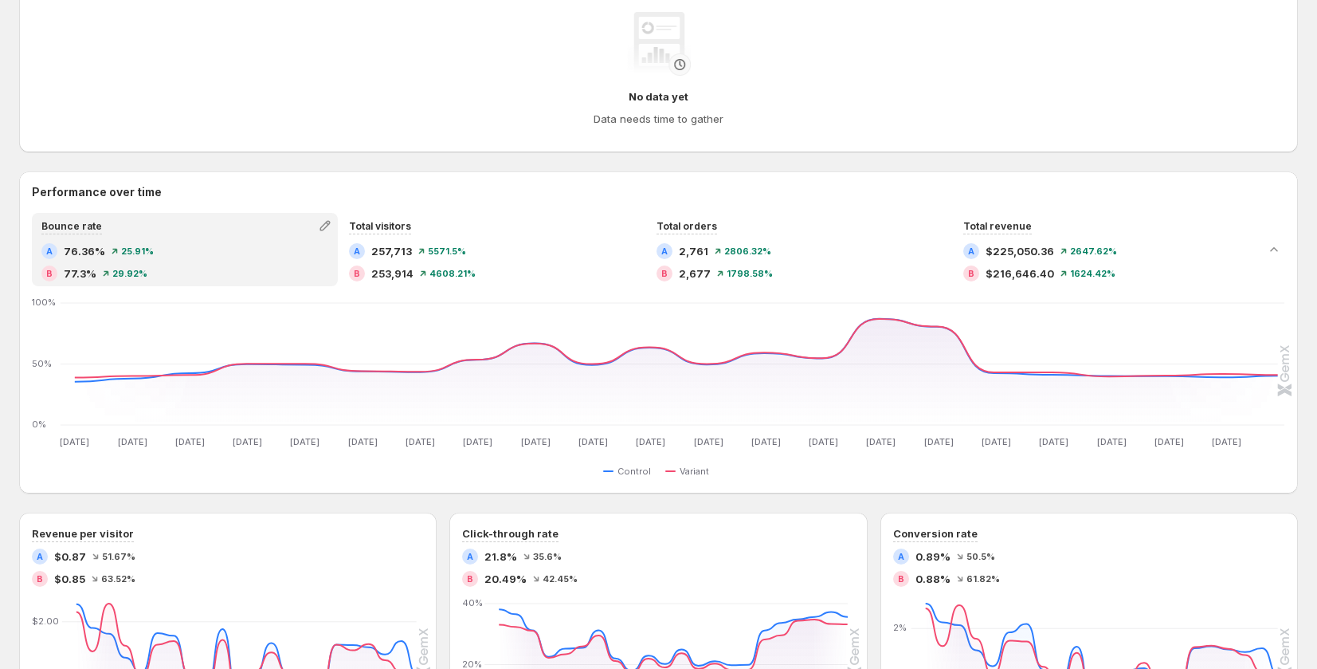
click at [457, 269] on span "4608.21%" at bounding box center [453, 274] width 46 height 10
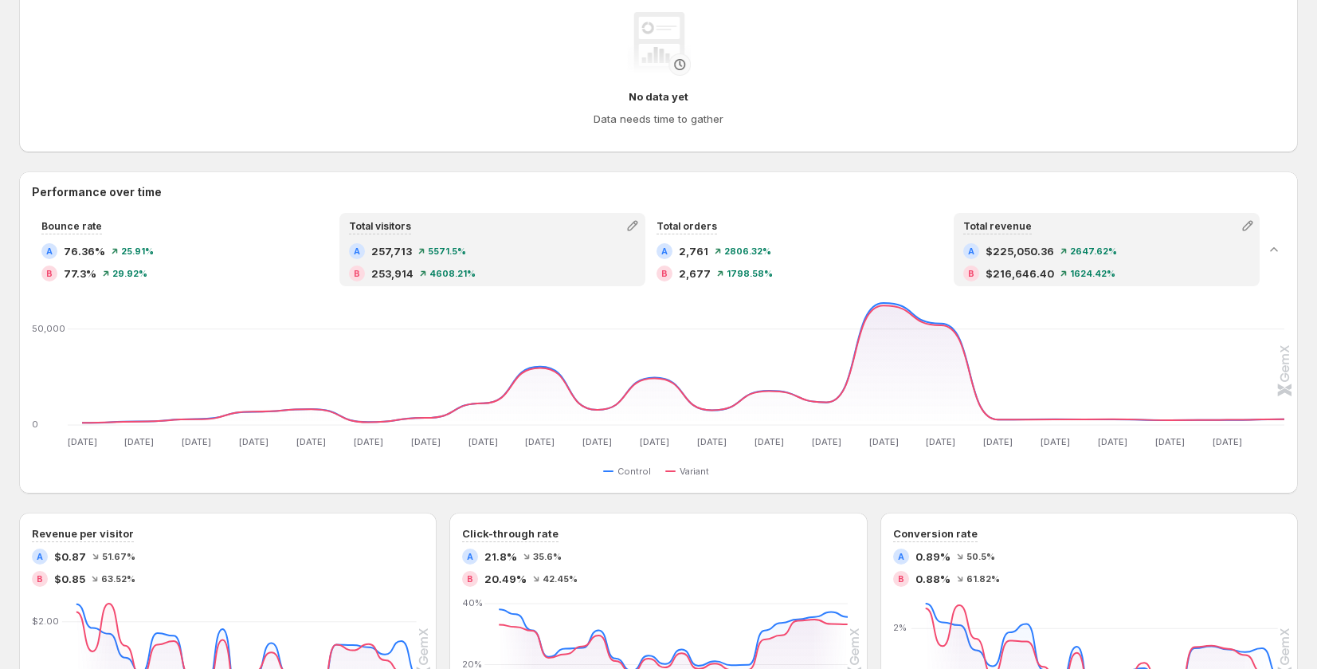
click at [1036, 254] on span "$225,050.36" at bounding box center [1020, 251] width 69 height 16
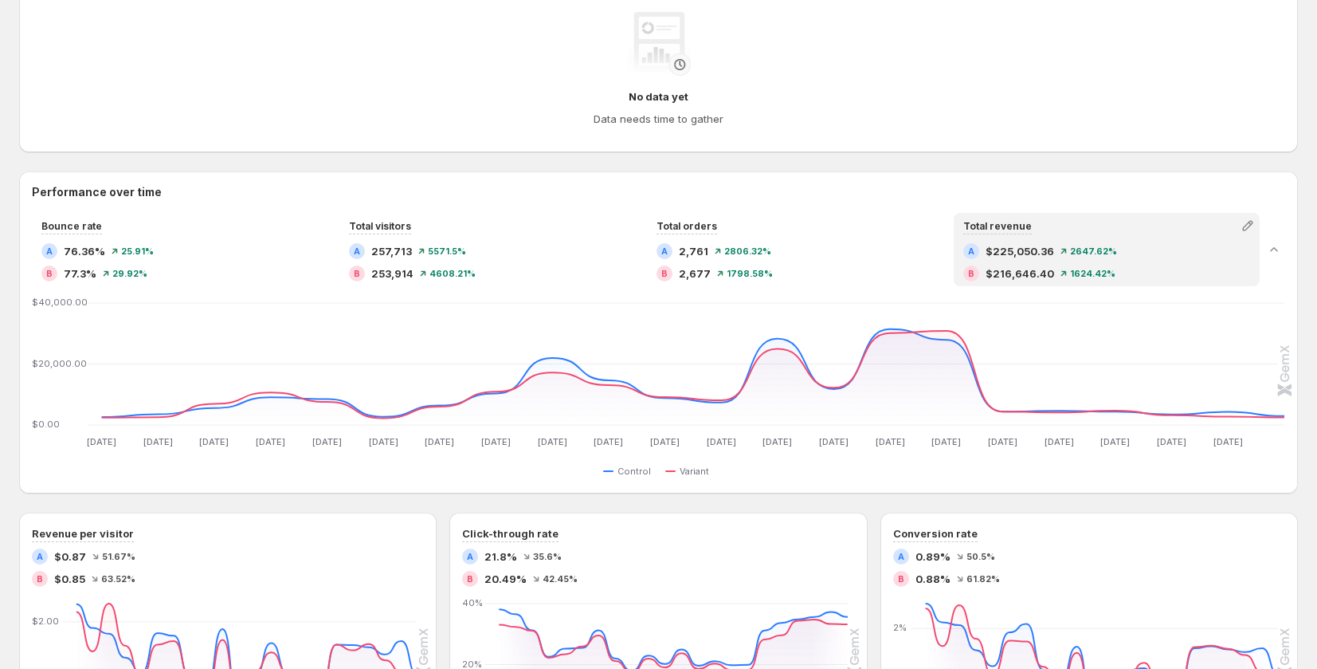
click at [1272, 225] on div at bounding box center [1274, 249] width 22 height 73
click at [1256, 226] on icon "button" at bounding box center [1248, 226] width 16 height 16
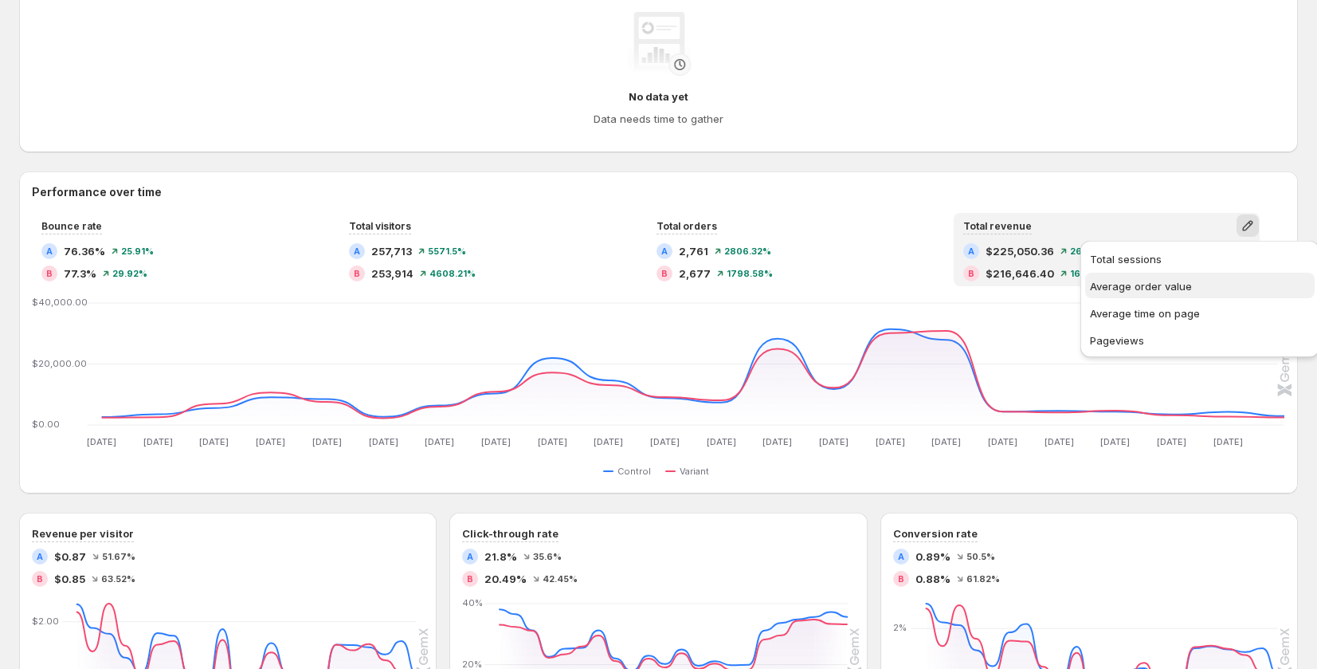
click at [1196, 284] on span "Average order value" at bounding box center [1200, 286] width 220 height 16
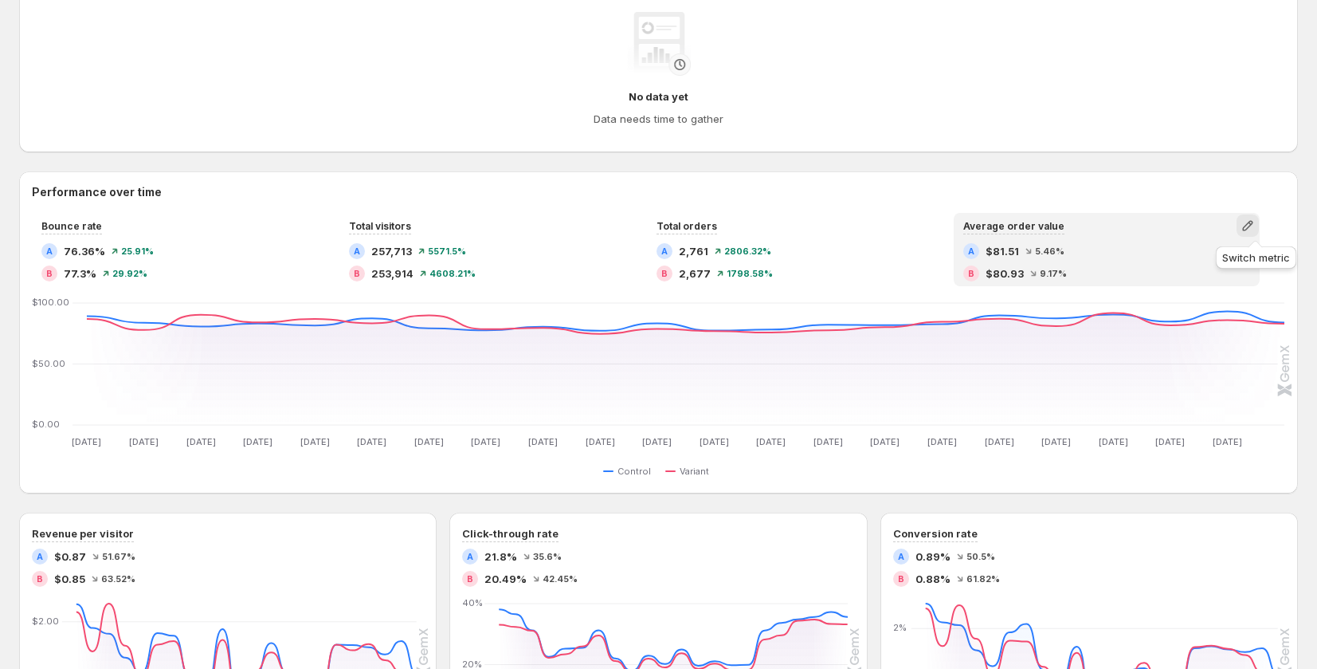
click at [1253, 223] on icon "button" at bounding box center [1247, 226] width 10 height 10
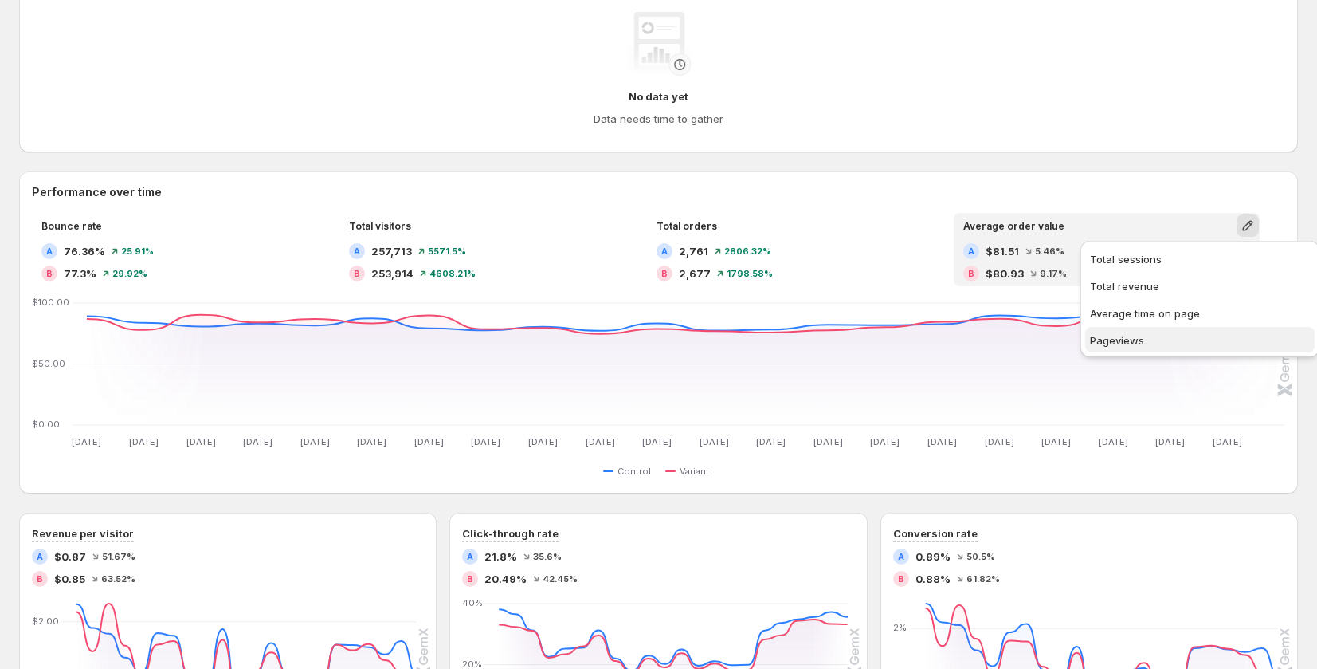
click at [1161, 338] on span "Pageviews" at bounding box center [1200, 340] width 220 height 16
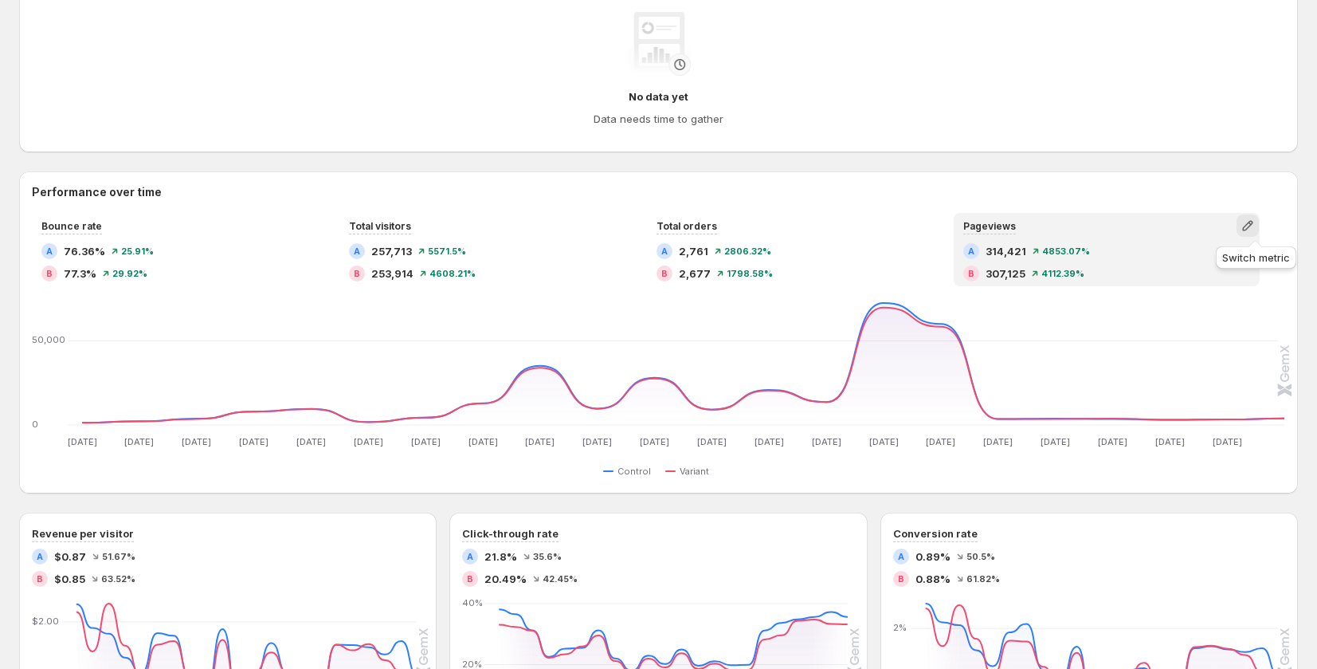
click at [1256, 225] on icon "button" at bounding box center [1248, 226] width 16 height 16
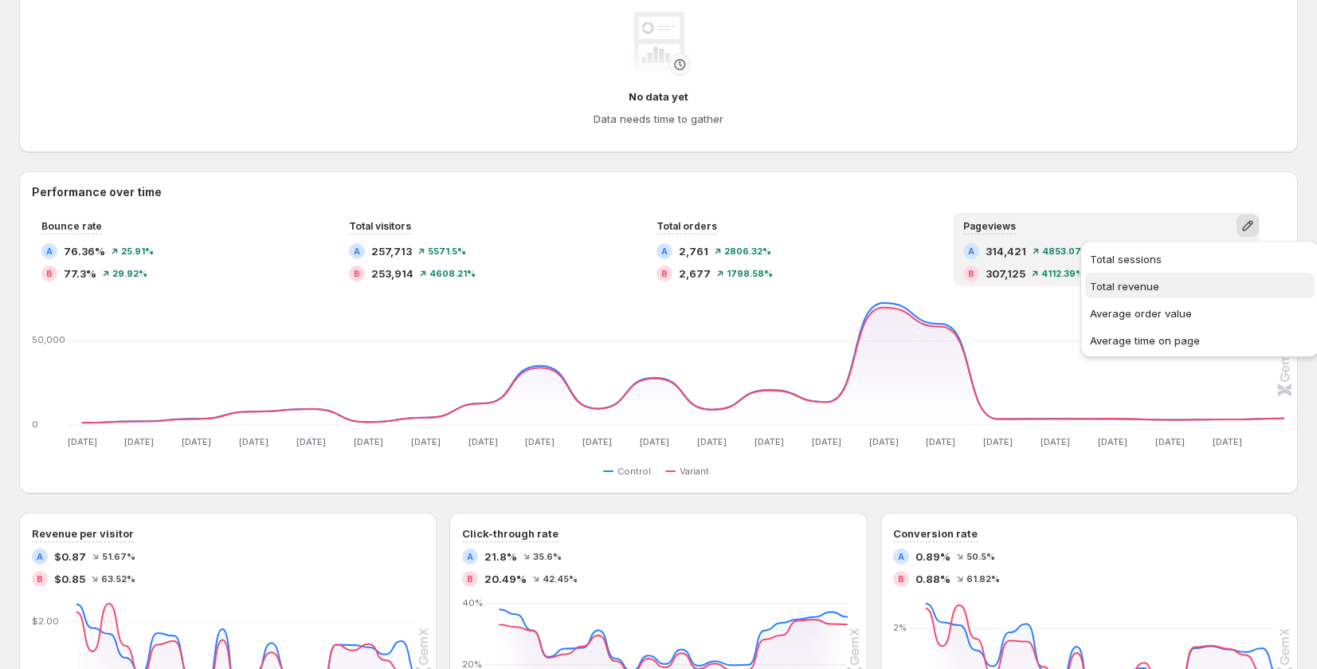
click at [1168, 281] on span "Total revenue" at bounding box center [1200, 286] width 220 height 16
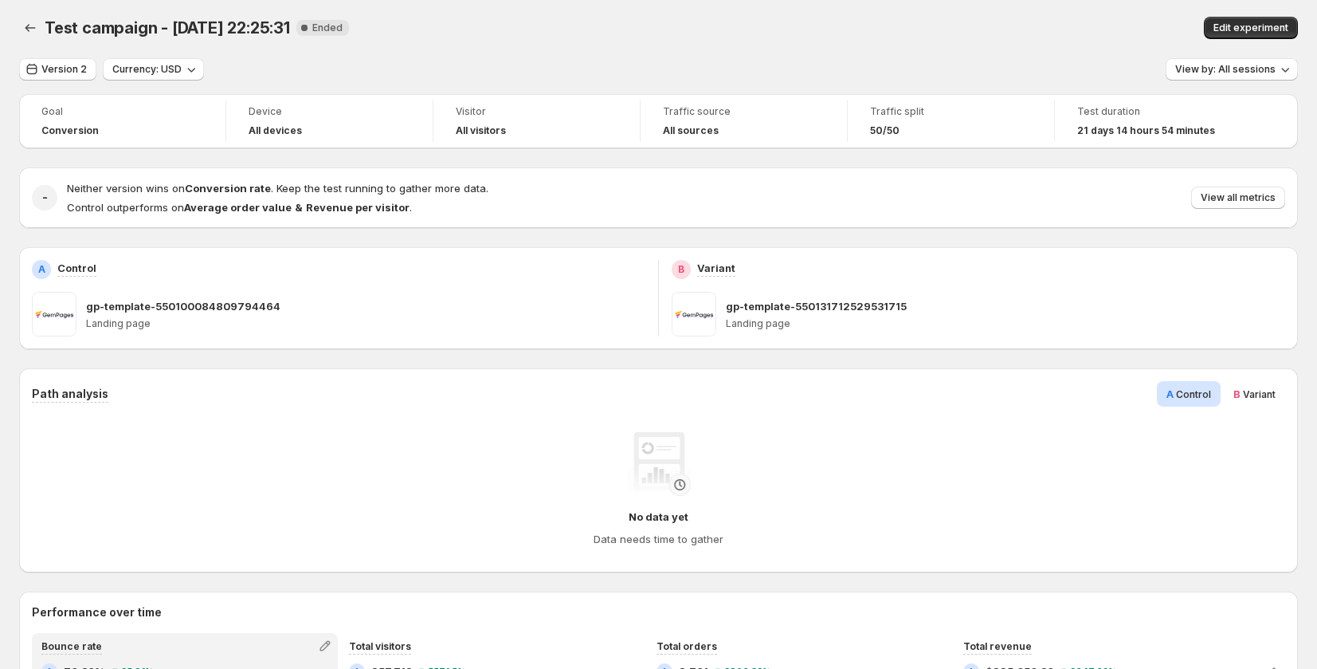
scroll to position [3, 0]
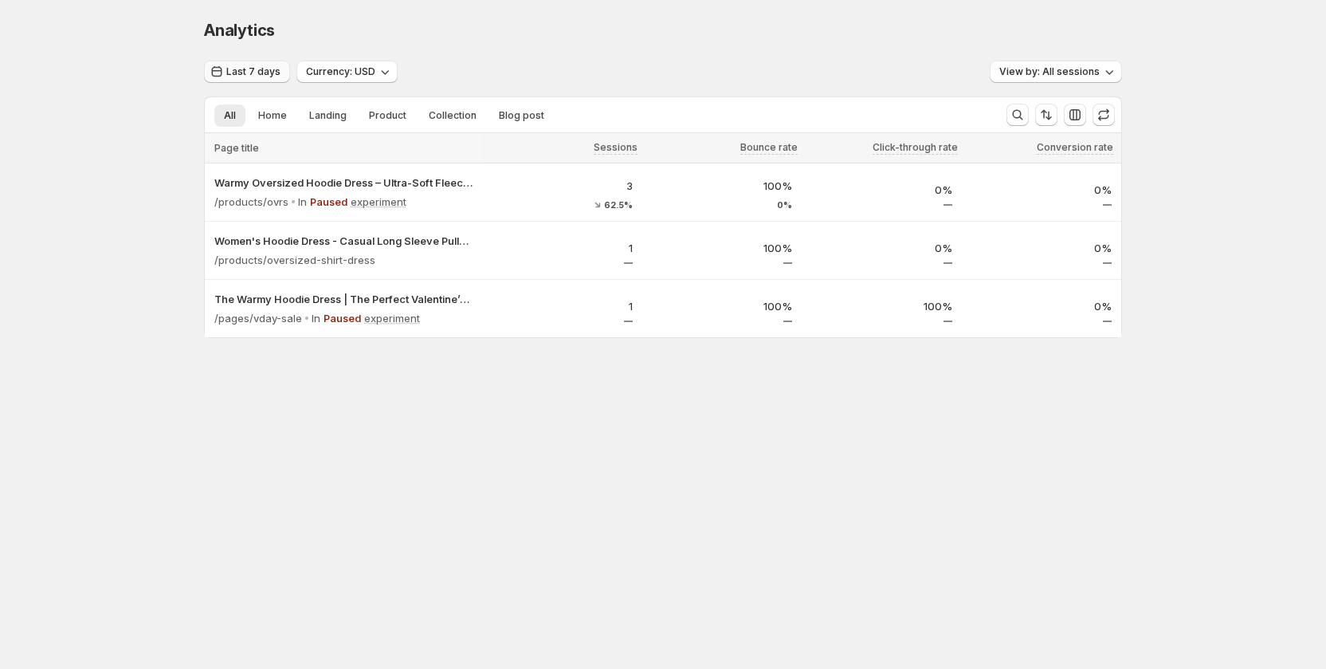
click at [240, 73] on span "Last 7 days" at bounding box center [253, 71] width 54 height 13
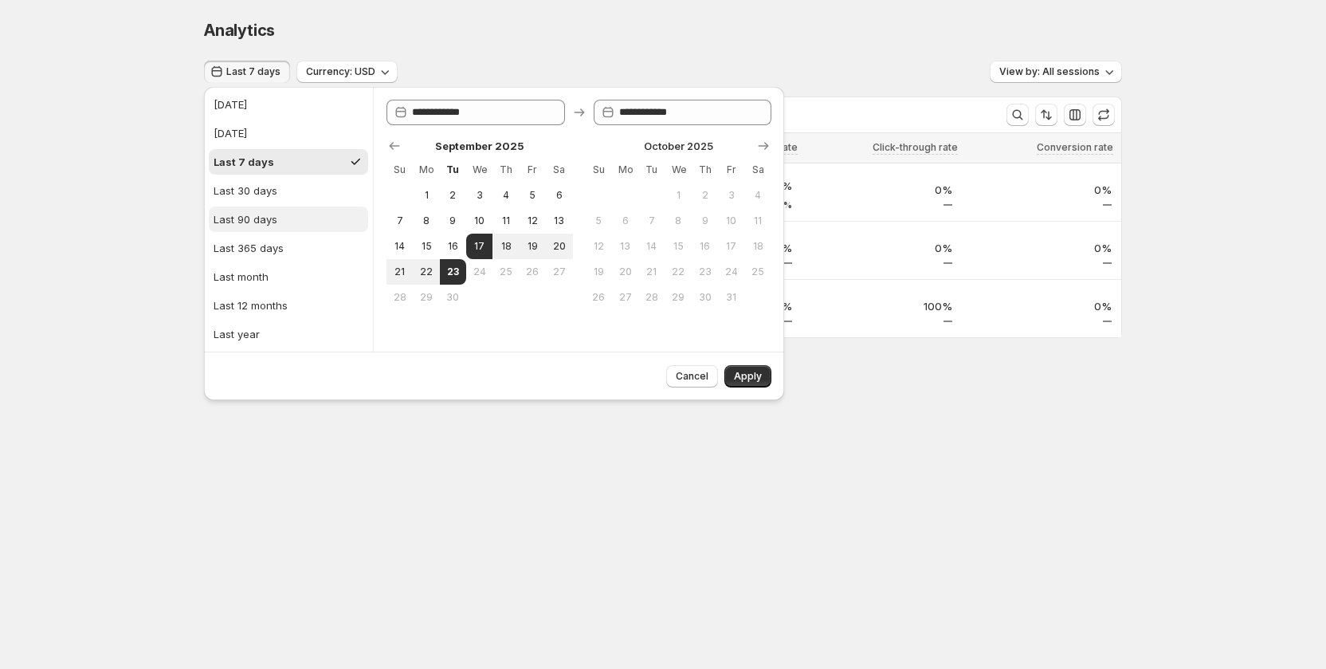
click at [261, 222] on div "Last 90 days" at bounding box center [246, 219] width 64 height 16
type input "**********"
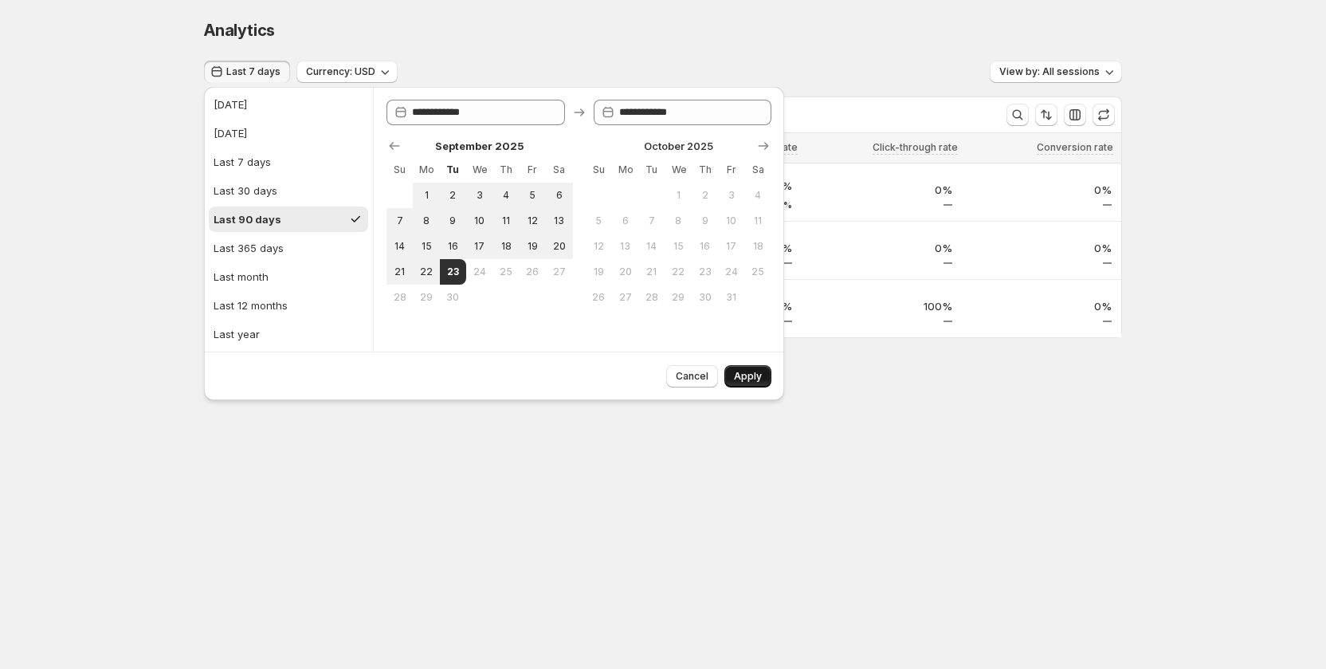
click at [751, 377] on span "Apply" at bounding box center [748, 376] width 28 height 13
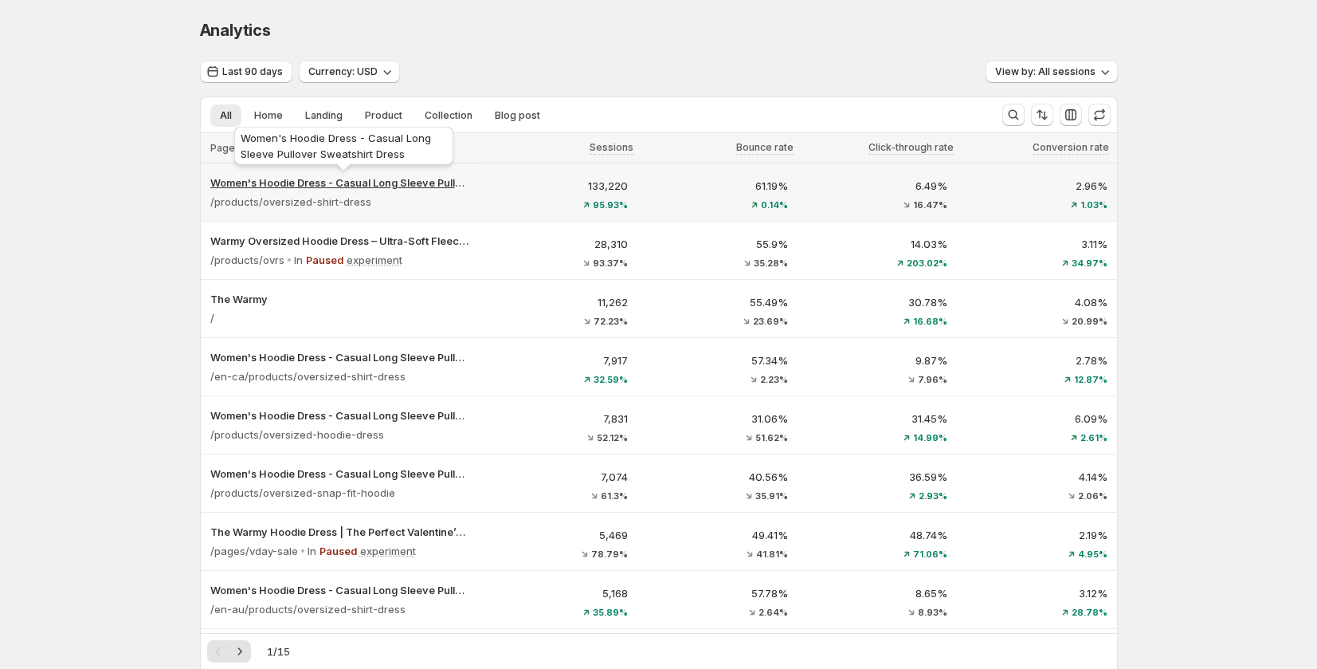
click at [378, 186] on p "Women's Hoodie Dress - Casual Long Sleeve Pullover Sweatshirt Dress" at bounding box center [339, 183] width 258 height 16
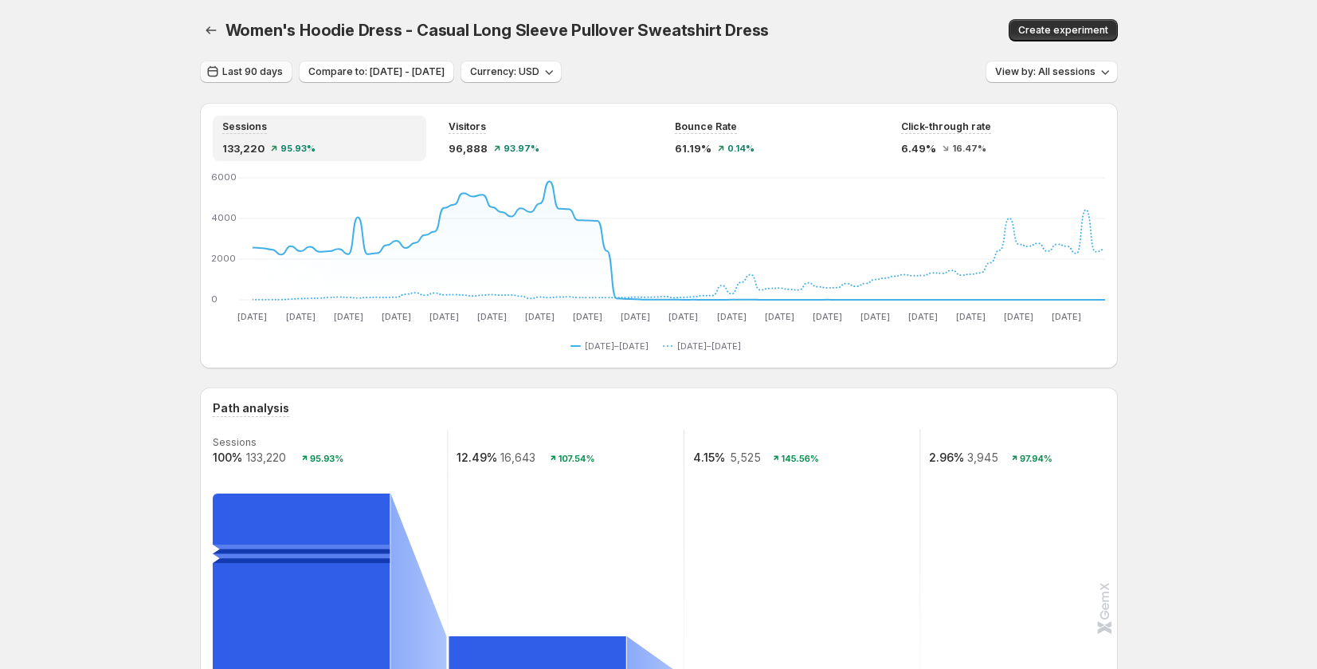
click at [233, 66] on span "Last 90 days" at bounding box center [252, 71] width 61 height 13
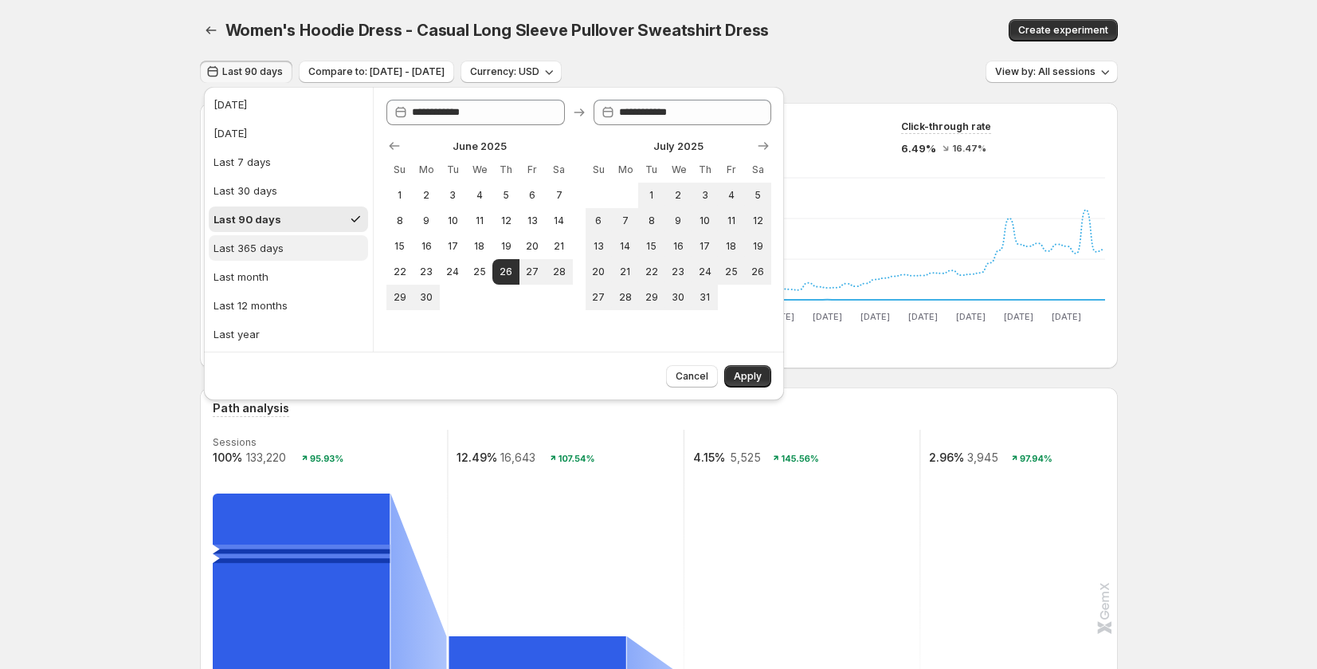
click at [281, 244] on div "Last 365 days" at bounding box center [249, 248] width 70 height 16
type input "**********"
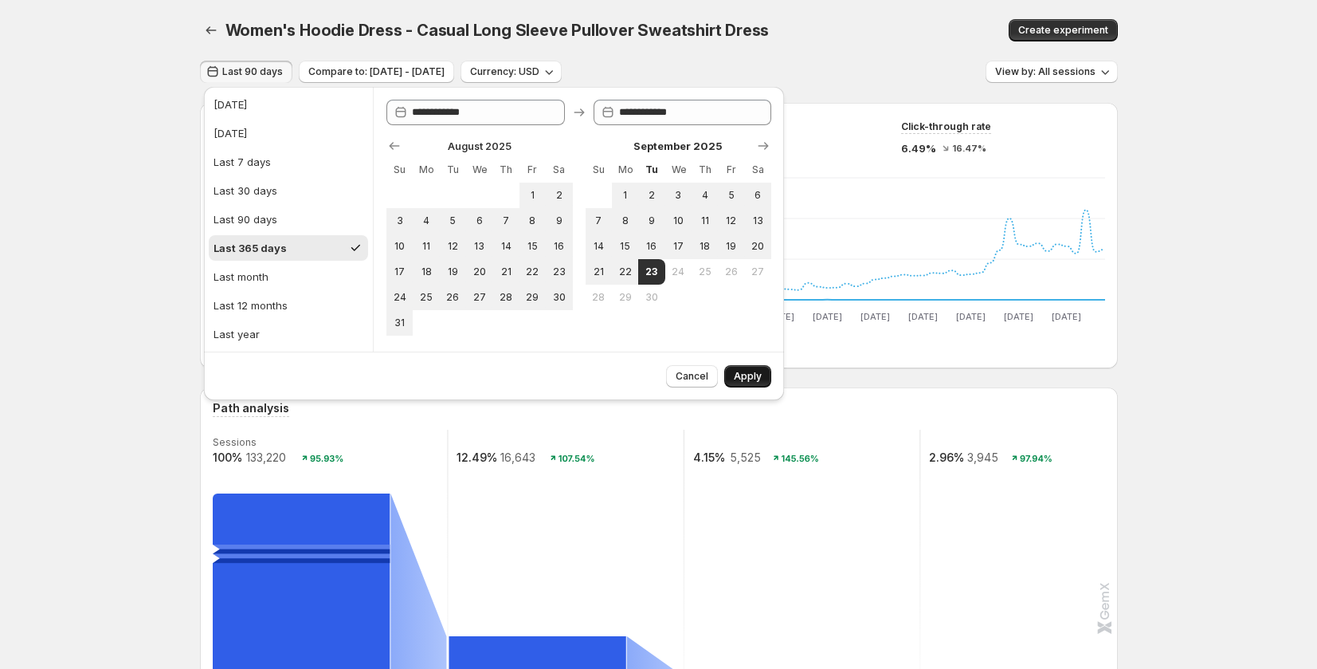
click at [745, 375] on span "Apply" at bounding box center [748, 376] width 28 height 13
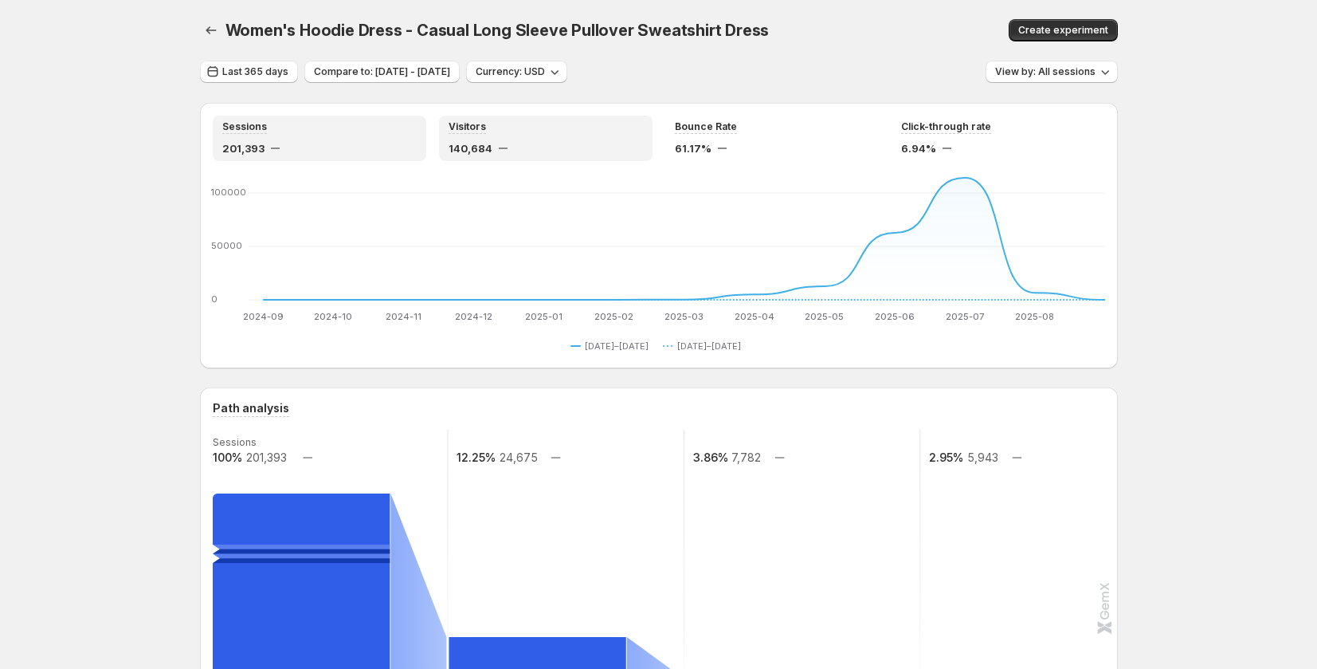
click at [488, 143] on span "140,684" at bounding box center [471, 148] width 44 height 16
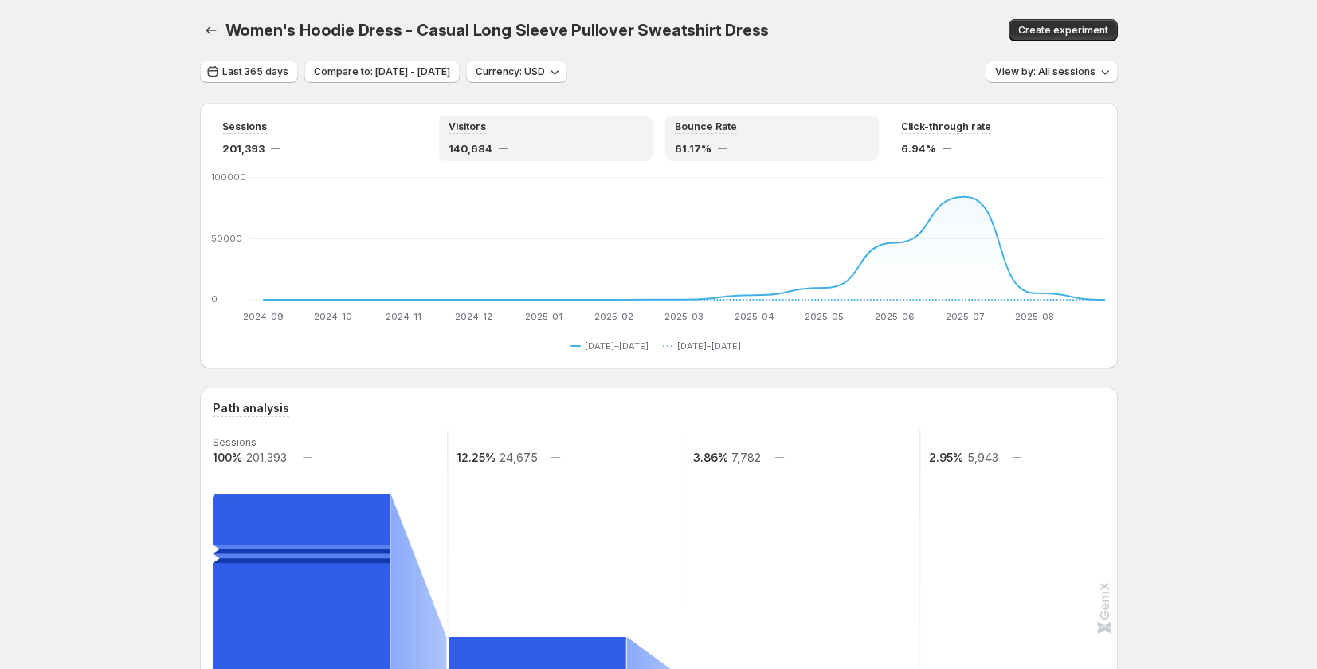
click at [753, 145] on div "61.17%" at bounding box center [772, 148] width 194 height 16
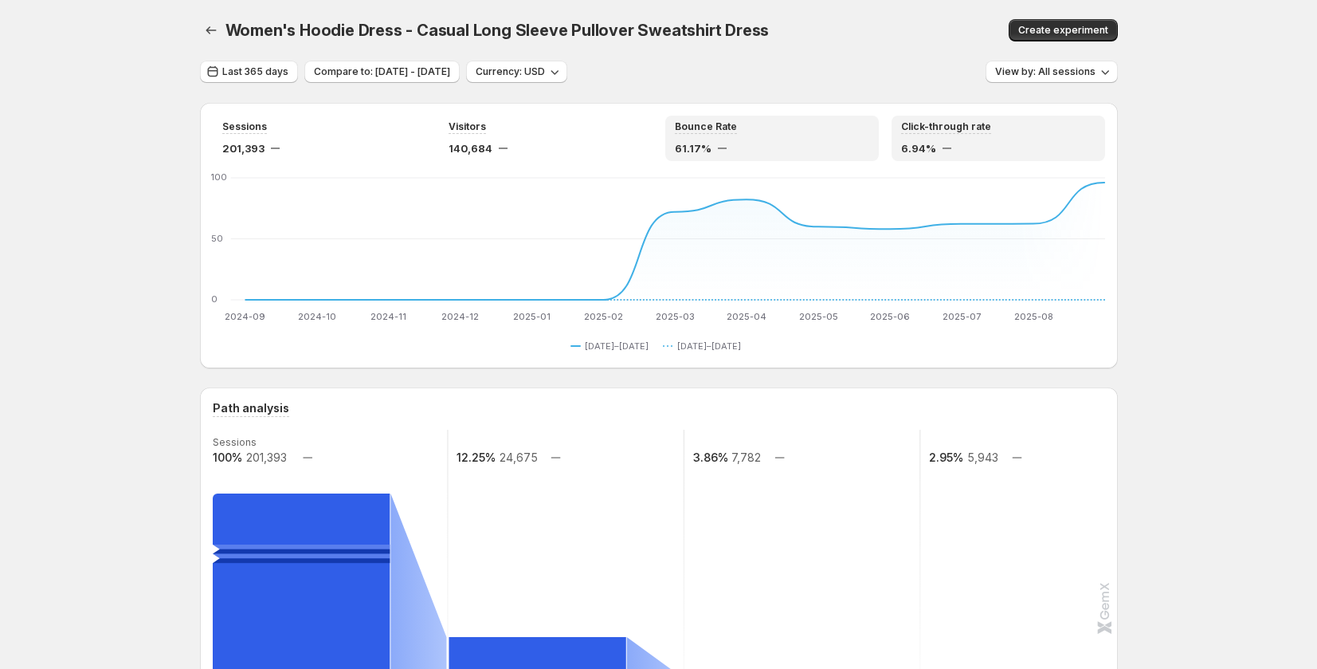
click at [963, 145] on div "6.94%" at bounding box center [998, 148] width 194 height 16
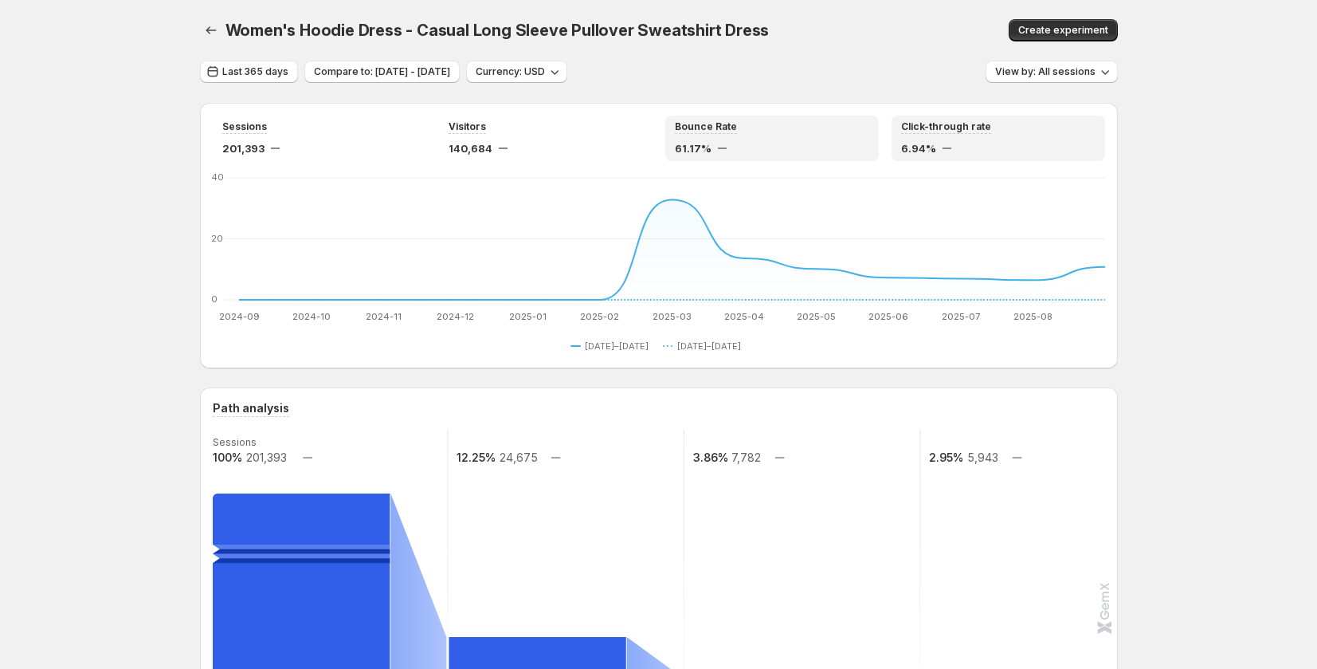
click at [796, 135] on div "Bounce Rate 61.17%" at bounding box center [772, 138] width 194 height 36
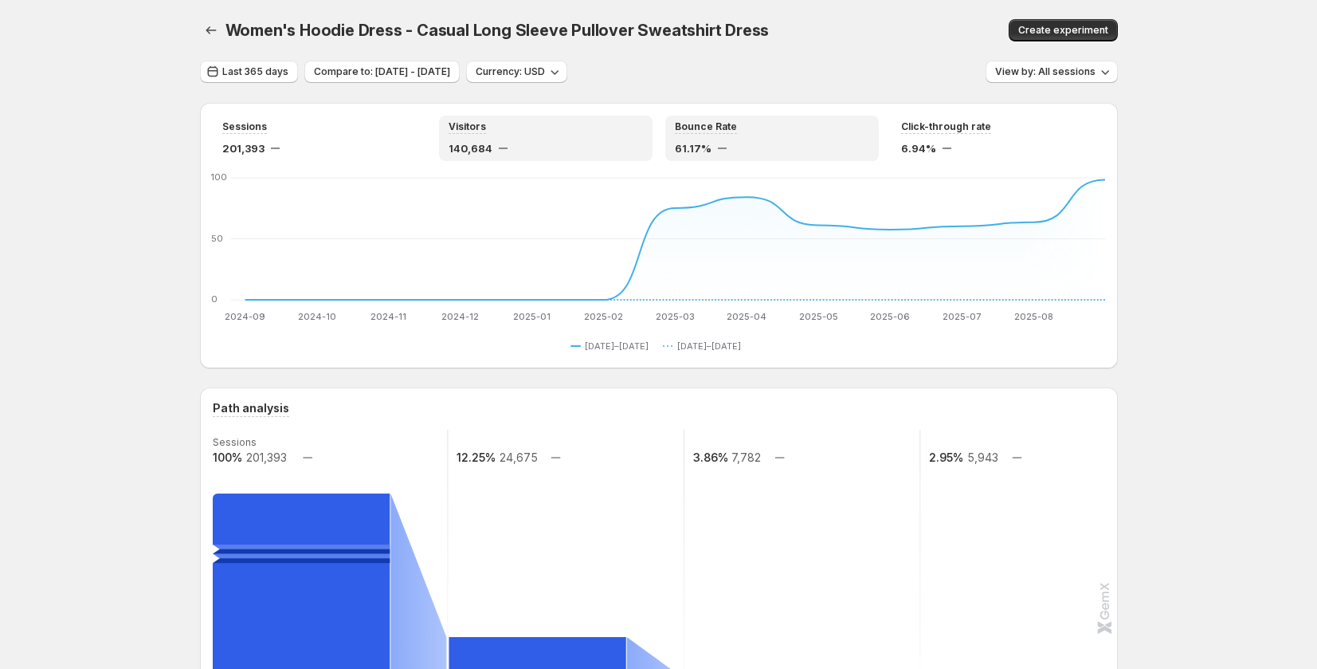
click at [553, 143] on div "140,684" at bounding box center [546, 148] width 194 height 16
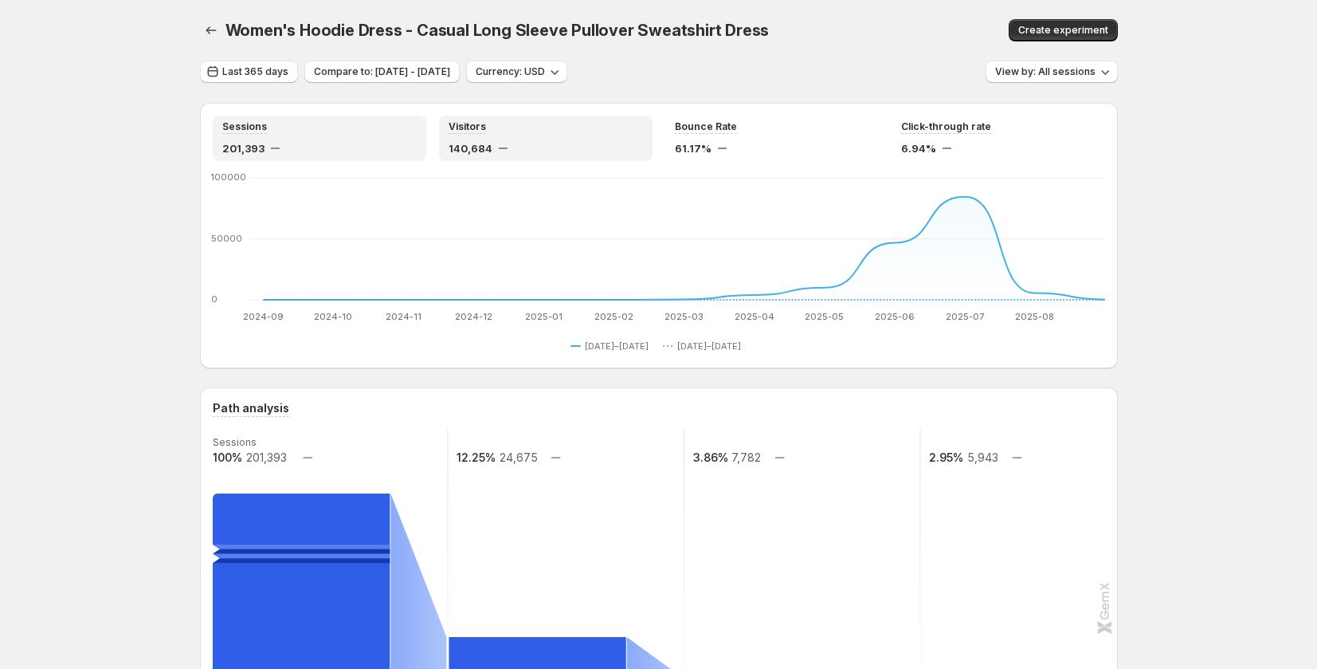
click at [345, 146] on div "201,393" at bounding box center [319, 148] width 194 height 16
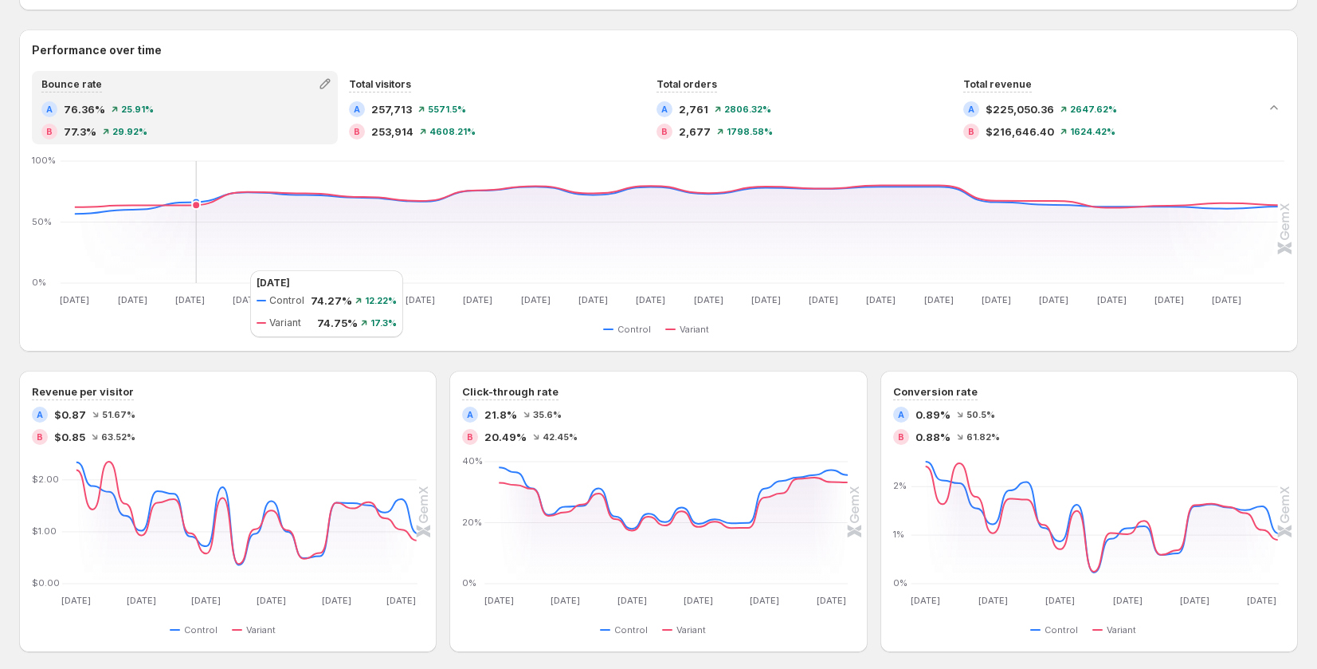
scroll to position [563, 0]
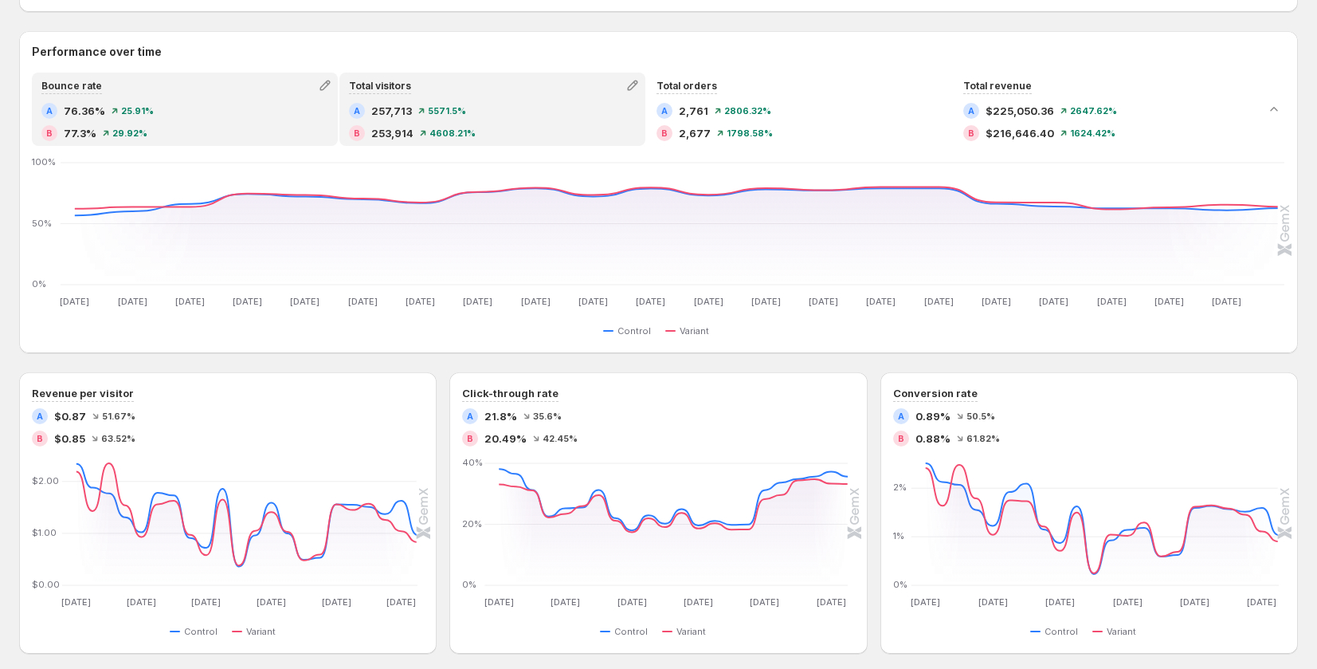
click at [434, 112] on span "5571.5%" at bounding box center [447, 111] width 38 height 10
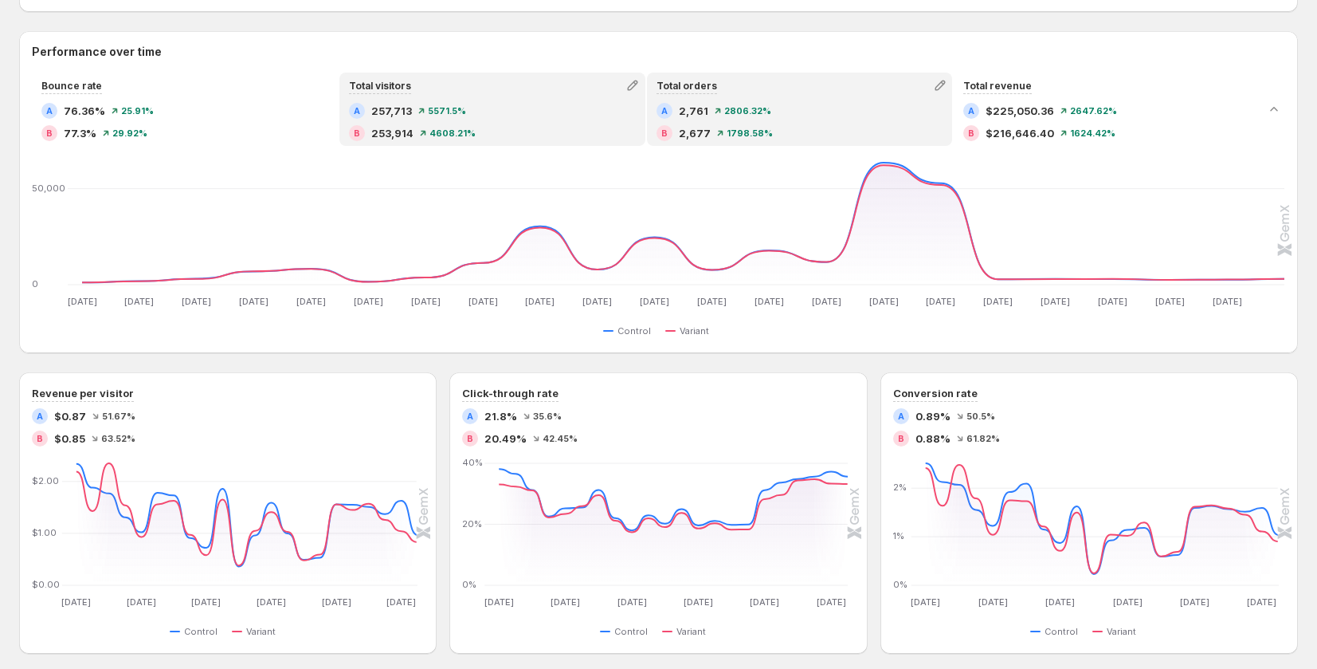
click at [768, 128] on span "1798.58%" at bounding box center [750, 133] width 46 height 10
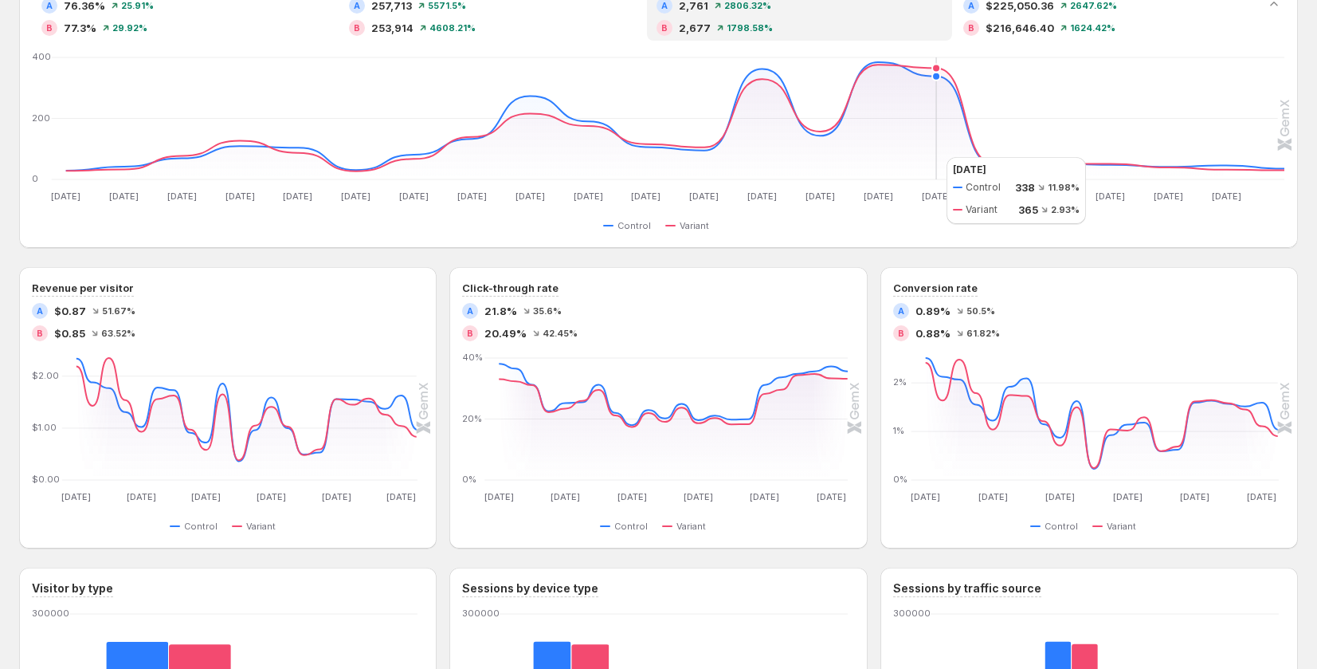
scroll to position [755, 0]
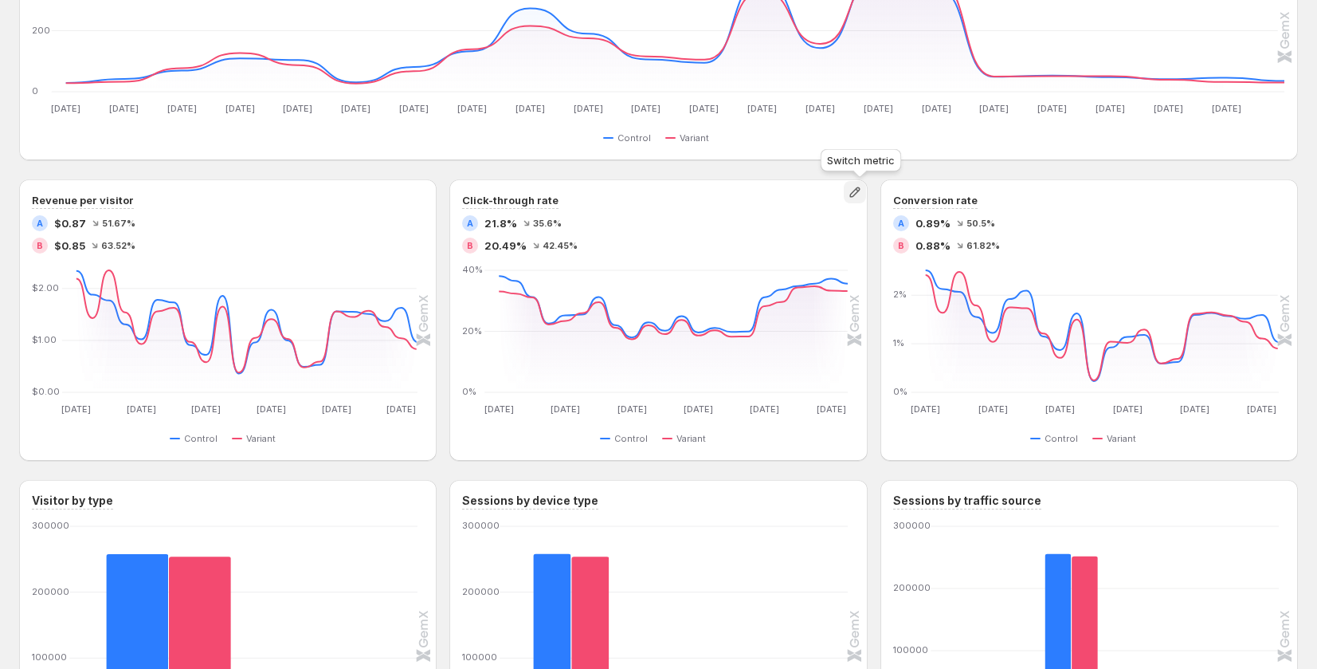
click at [857, 197] on icon "button" at bounding box center [855, 192] width 16 height 16
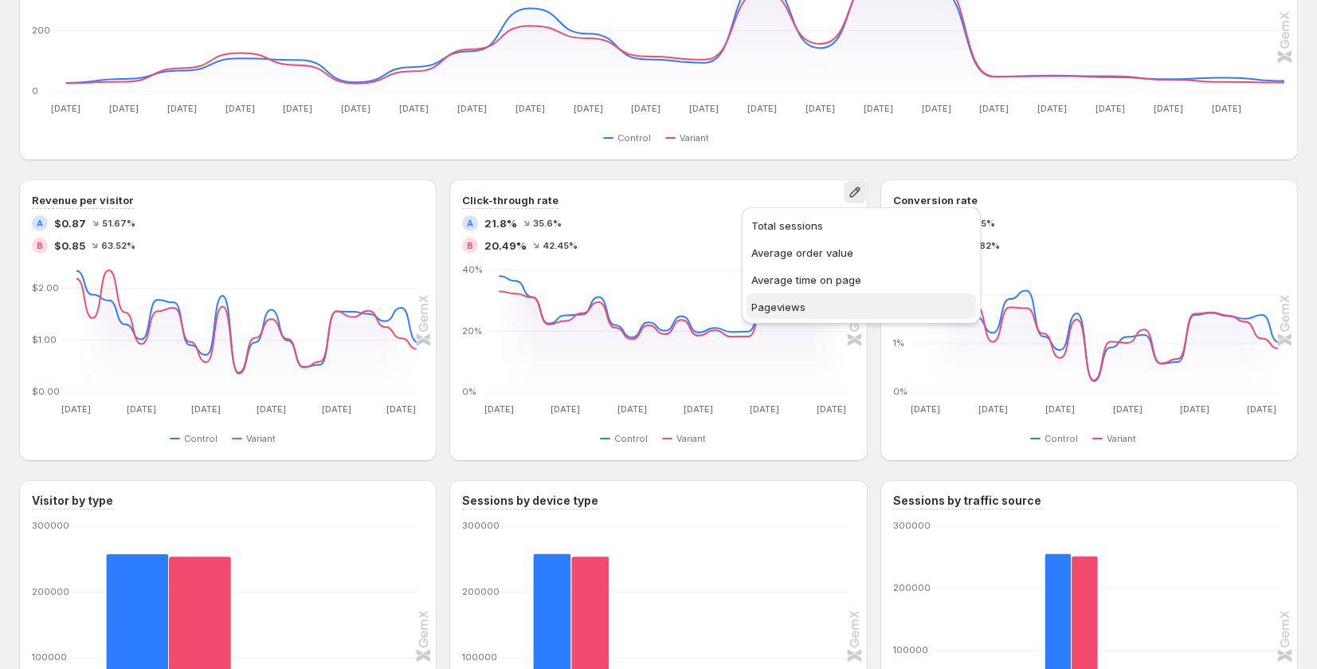
click at [816, 296] on button "Pageviews" at bounding box center [862, 306] width 230 height 26
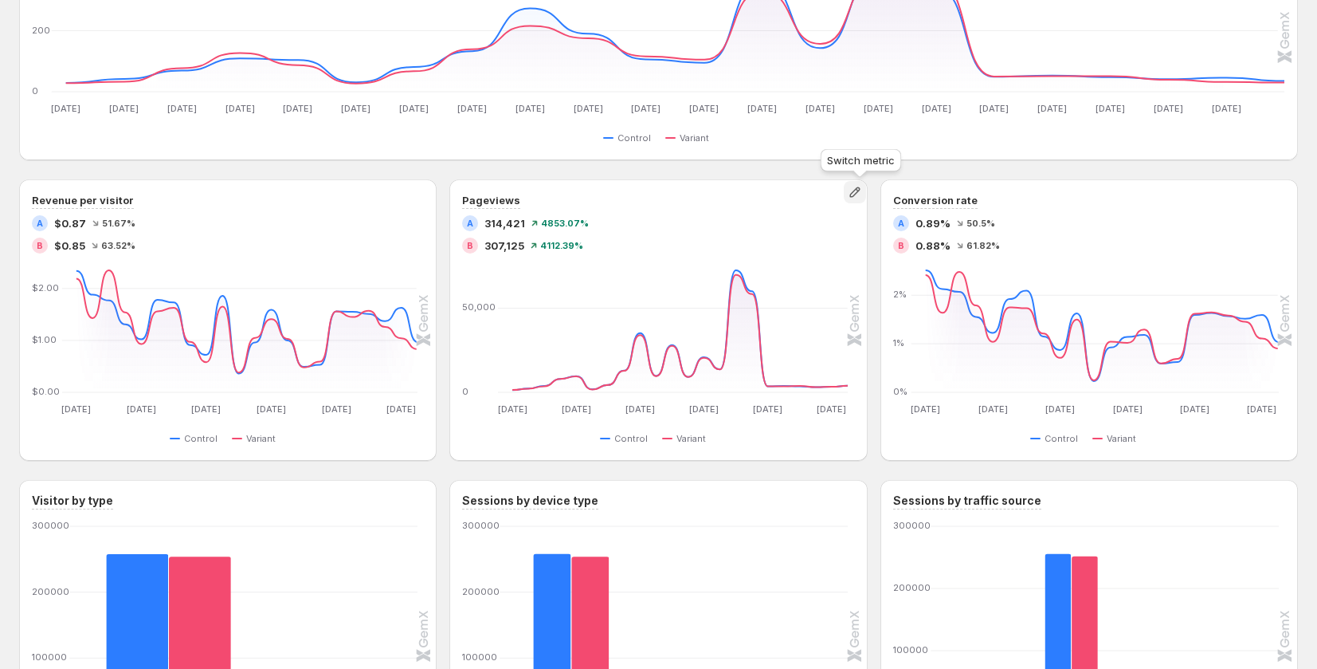
click at [863, 201] on button "button" at bounding box center [855, 192] width 22 height 22
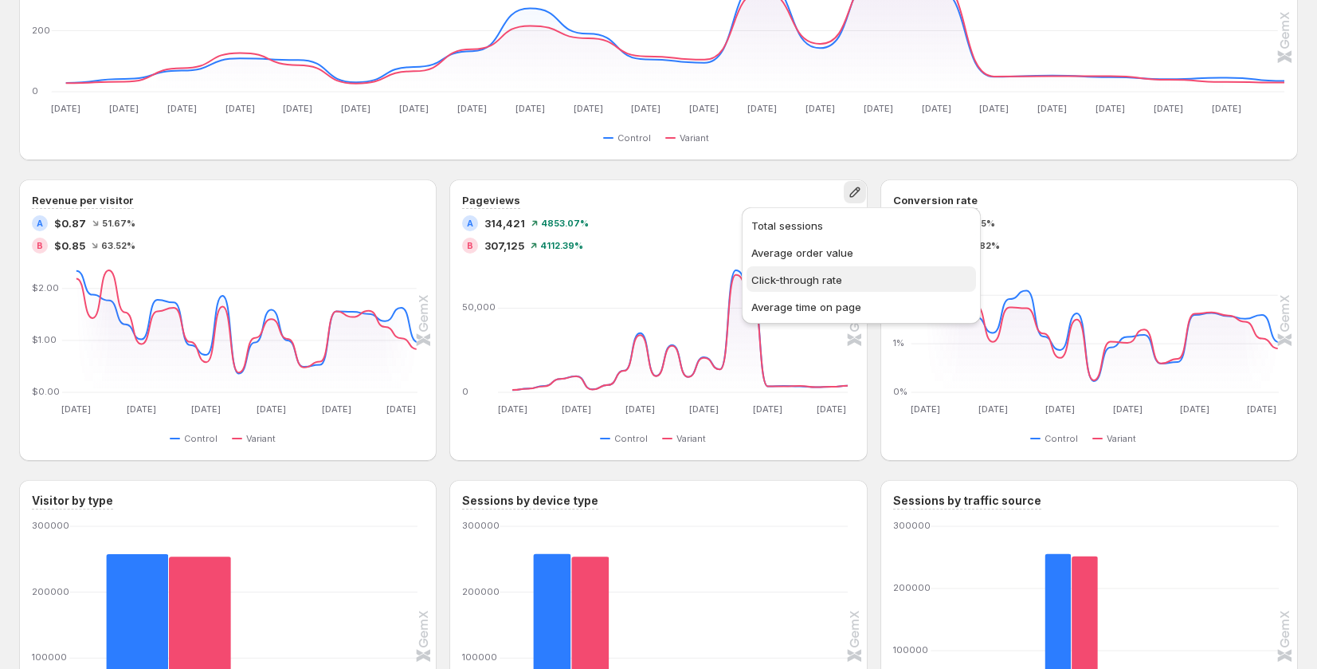
click at [839, 269] on button "Click-through rate" at bounding box center [862, 279] width 230 height 26
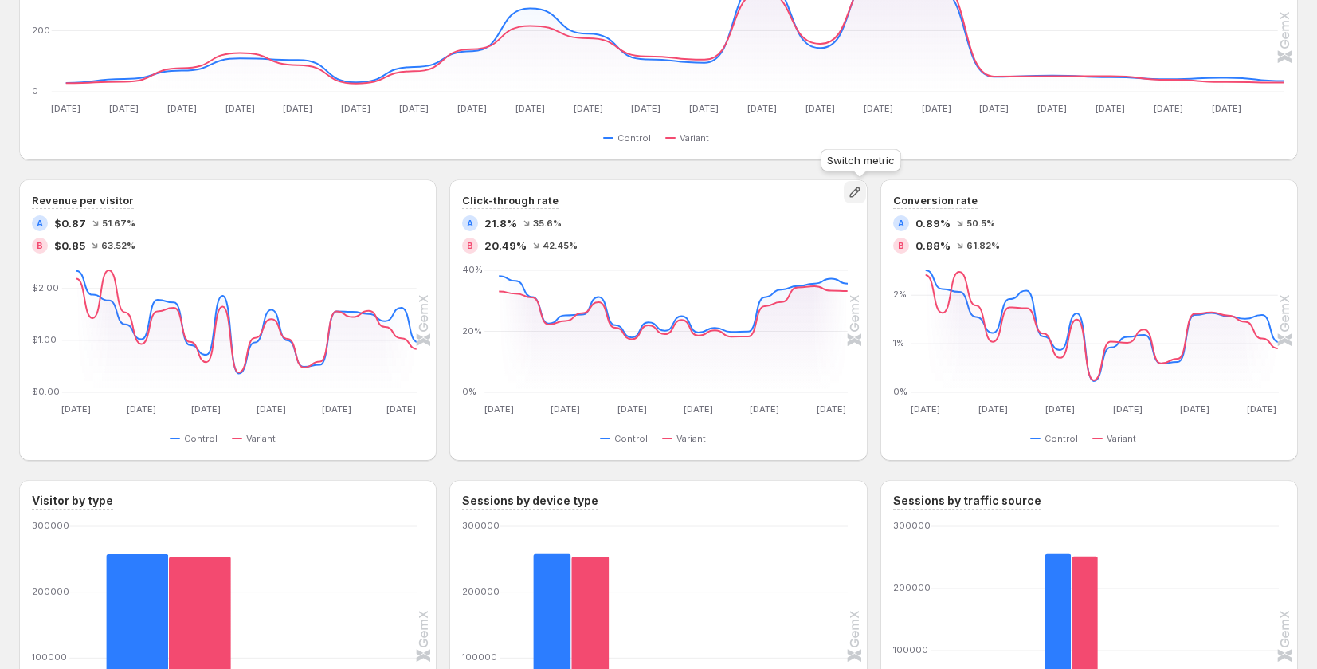
click at [861, 198] on icon "button" at bounding box center [855, 192] width 16 height 16
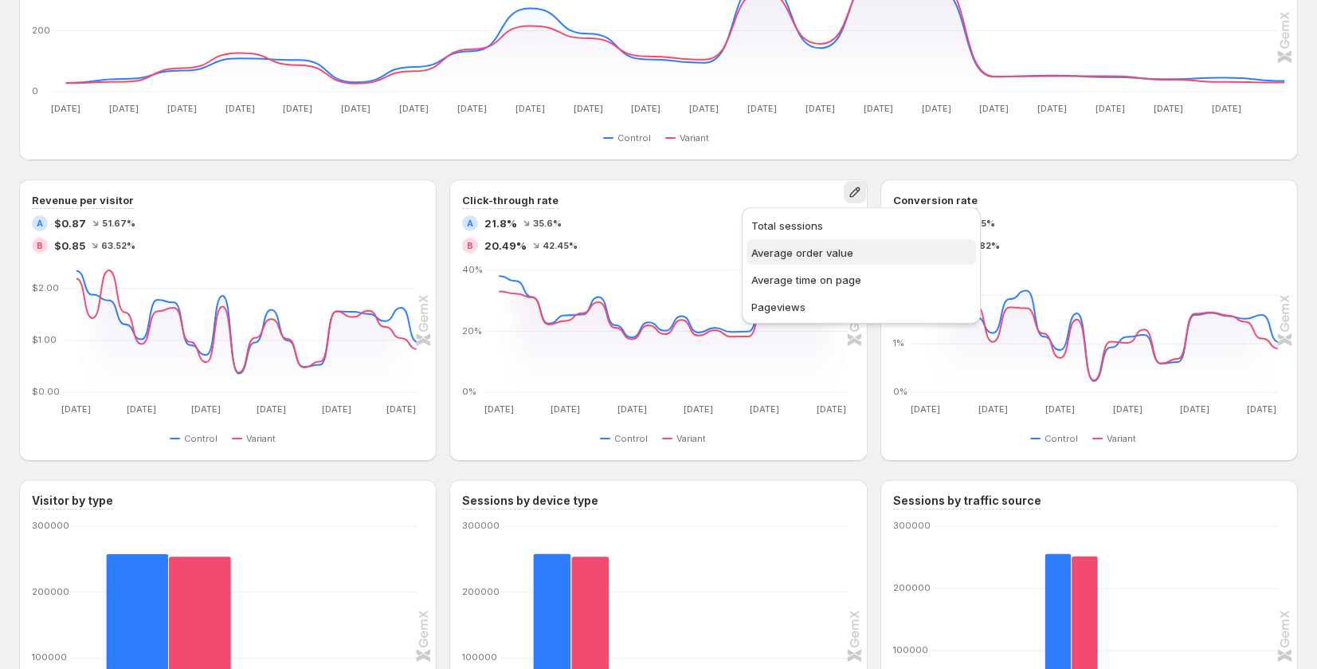
click at [849, 250] on span "Average order value" at bounding box center [802, 252] width 102 height 13
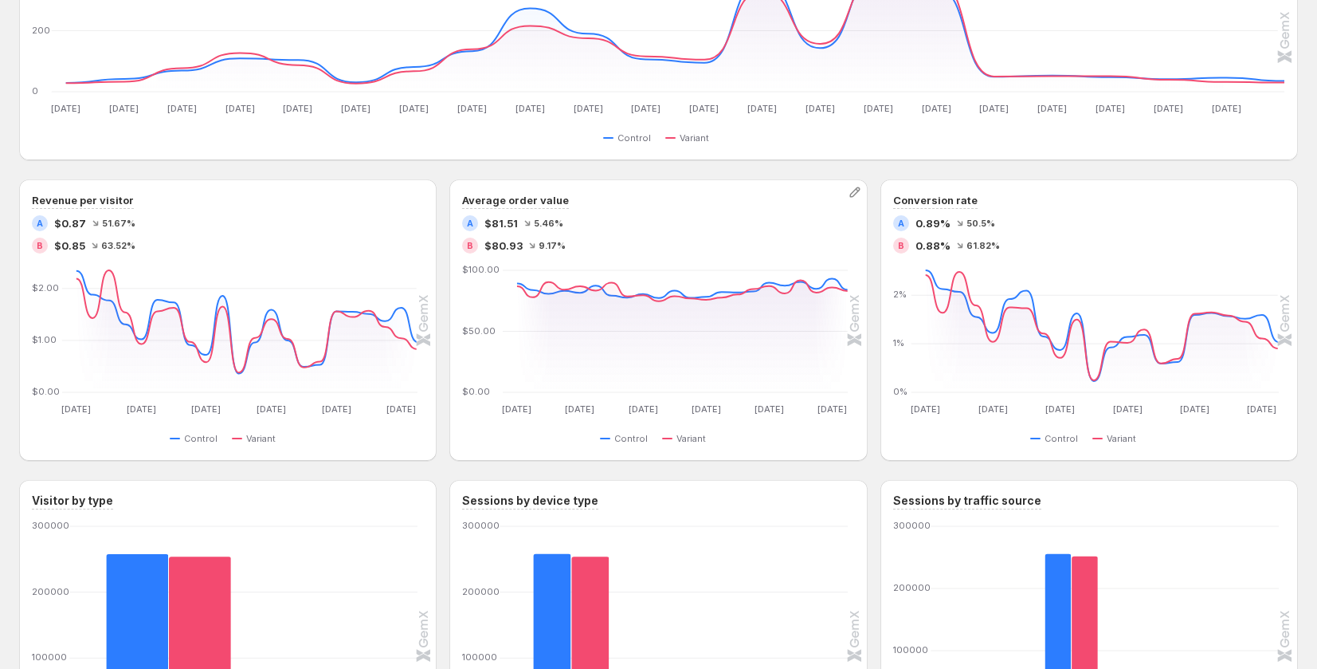
click at [854, 210] on div "Average order value A $81.51 5.46% B $80.93 9.17%" at bounding box center [658, 222] width 392 height 61
click at [857, 200] on button "button" at bounding box center [855, 192] width 22 height 22
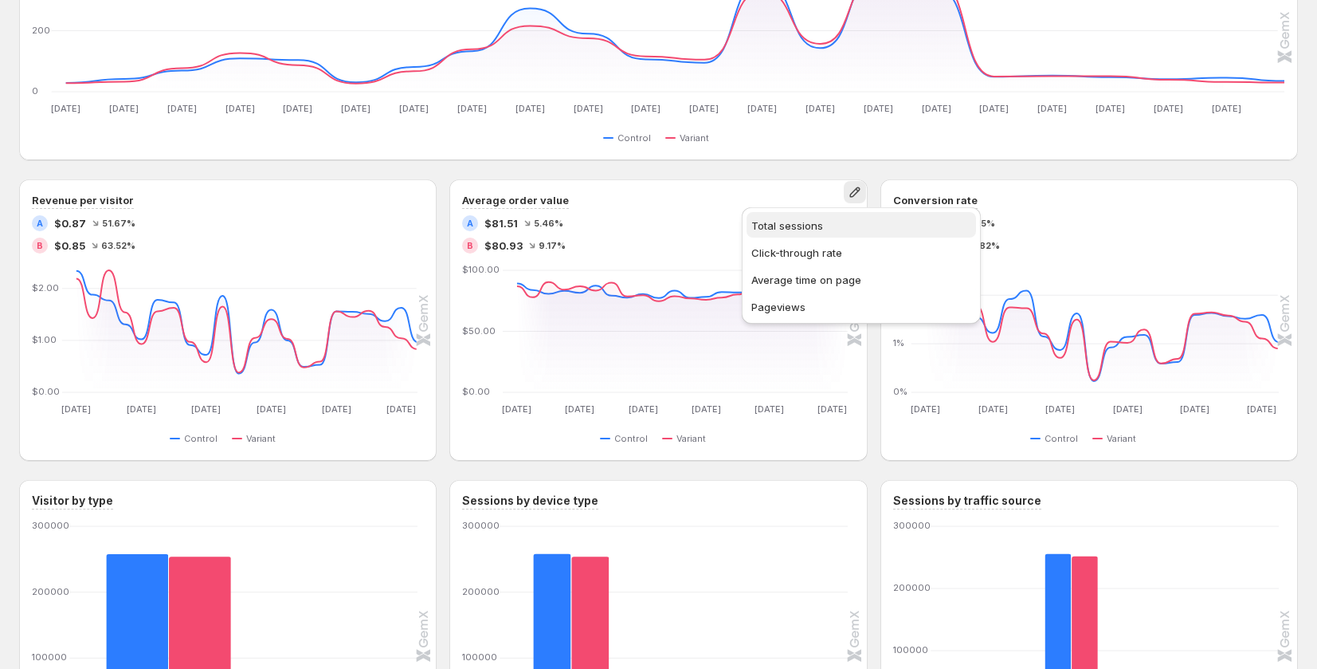
click at [840, 221] on span "Total sessions" at bounding box center [861, 226] width 220 height 16
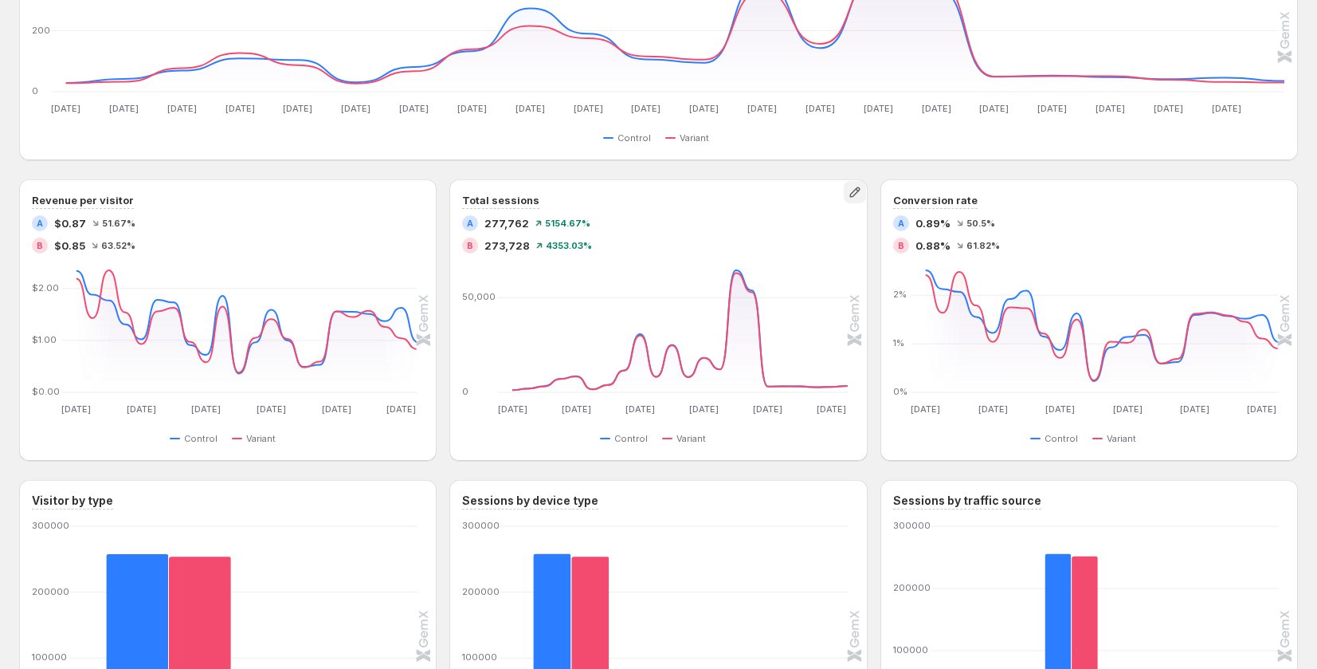
click at [857, 202] on button "button" at bounding box center [855, 192] width 22 height 22
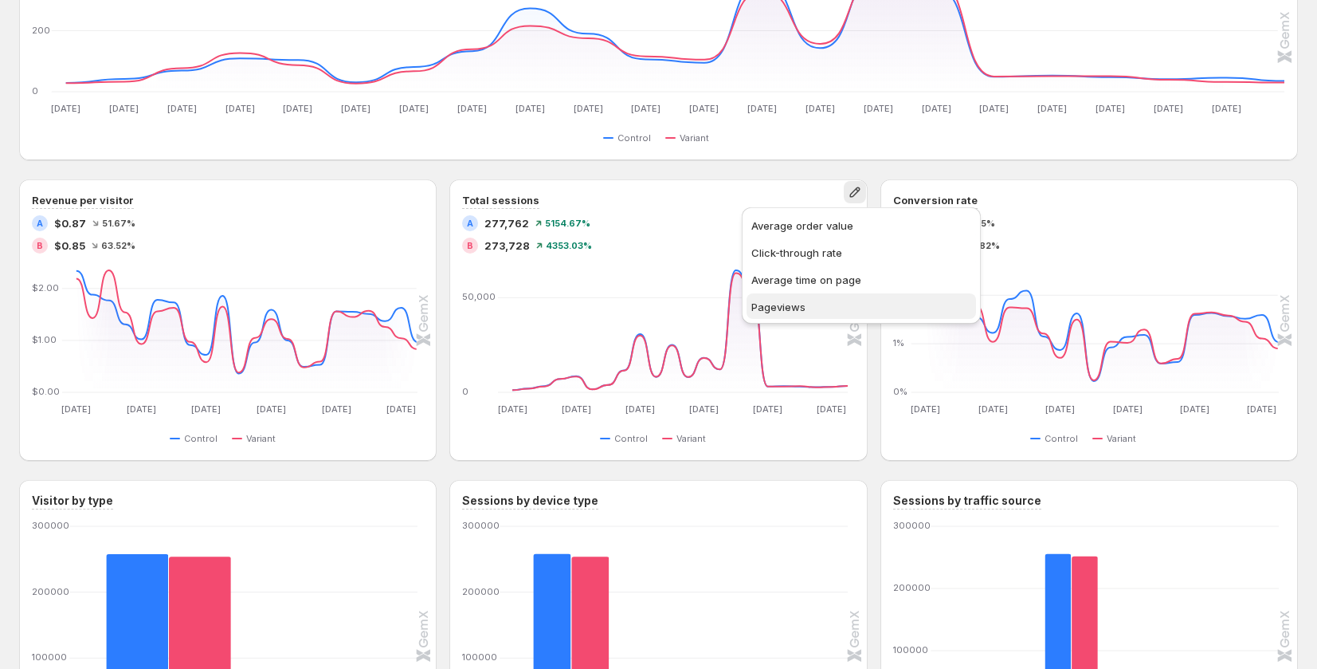
click at [851, 293] on button "Pageviews" at bounding box center [862, 306] width 230 height 26
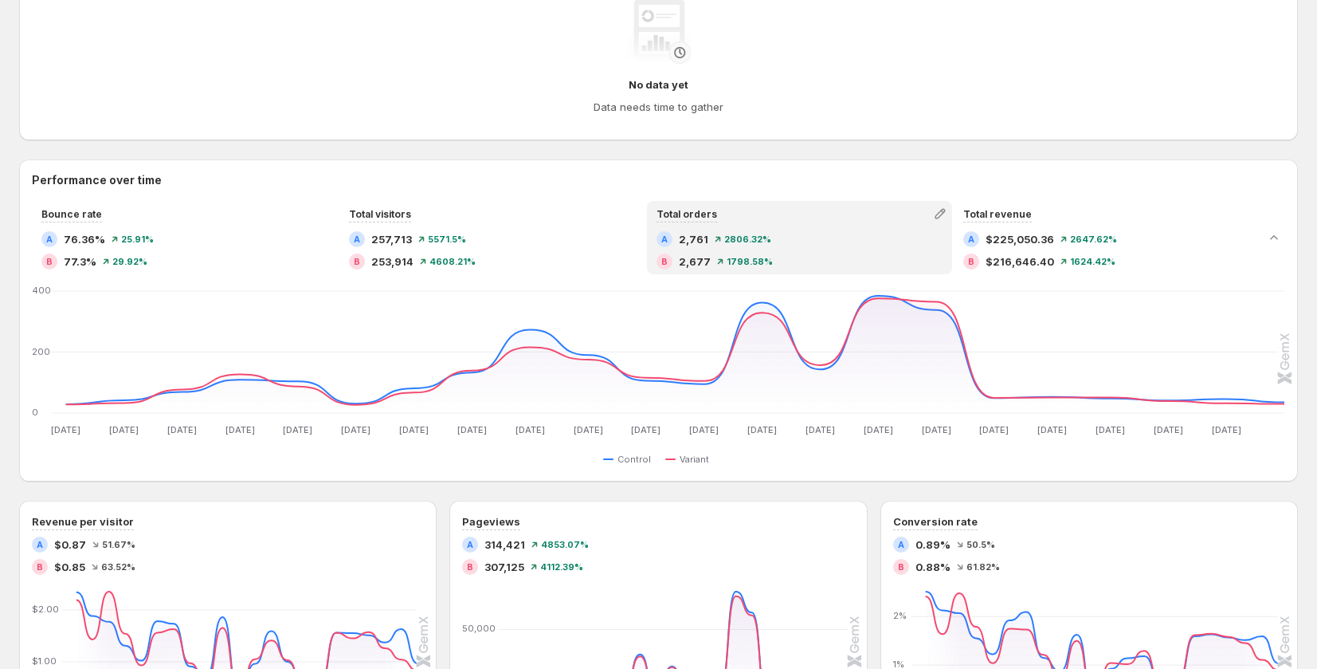
scroll to position [965, 0]
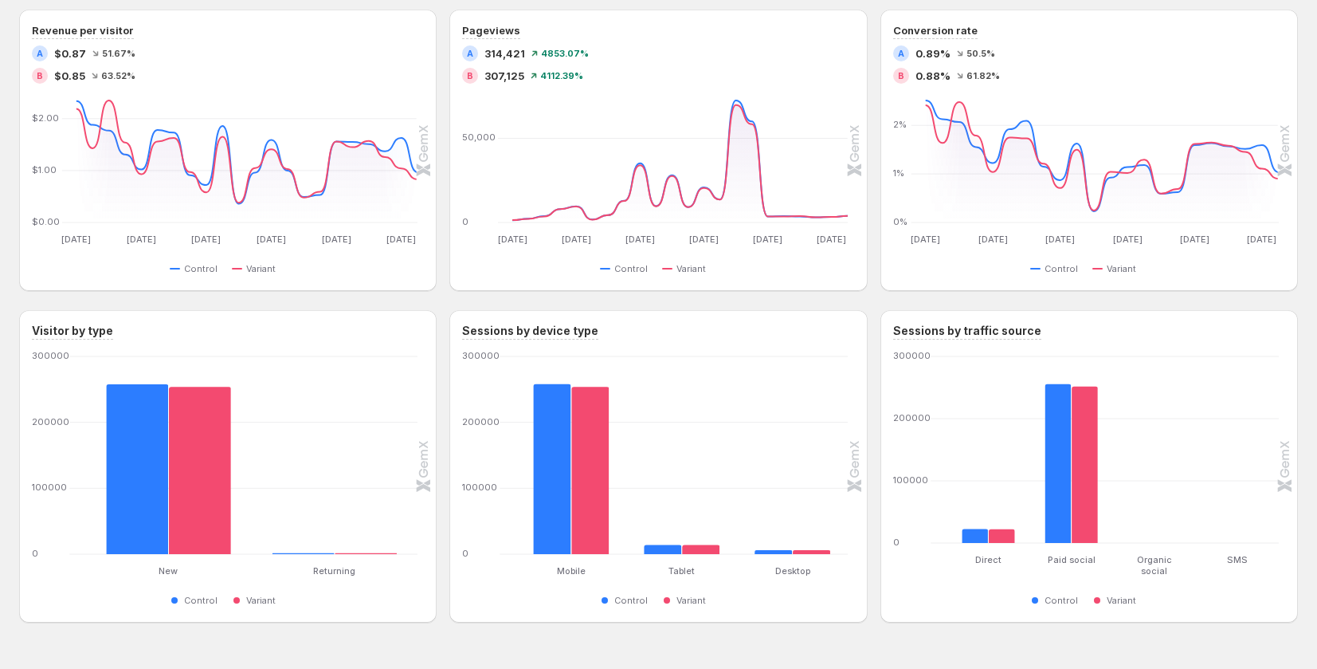
scroll to position [965, 0]
